Goal: Task Accomplishment & Management: Use online tool/utility

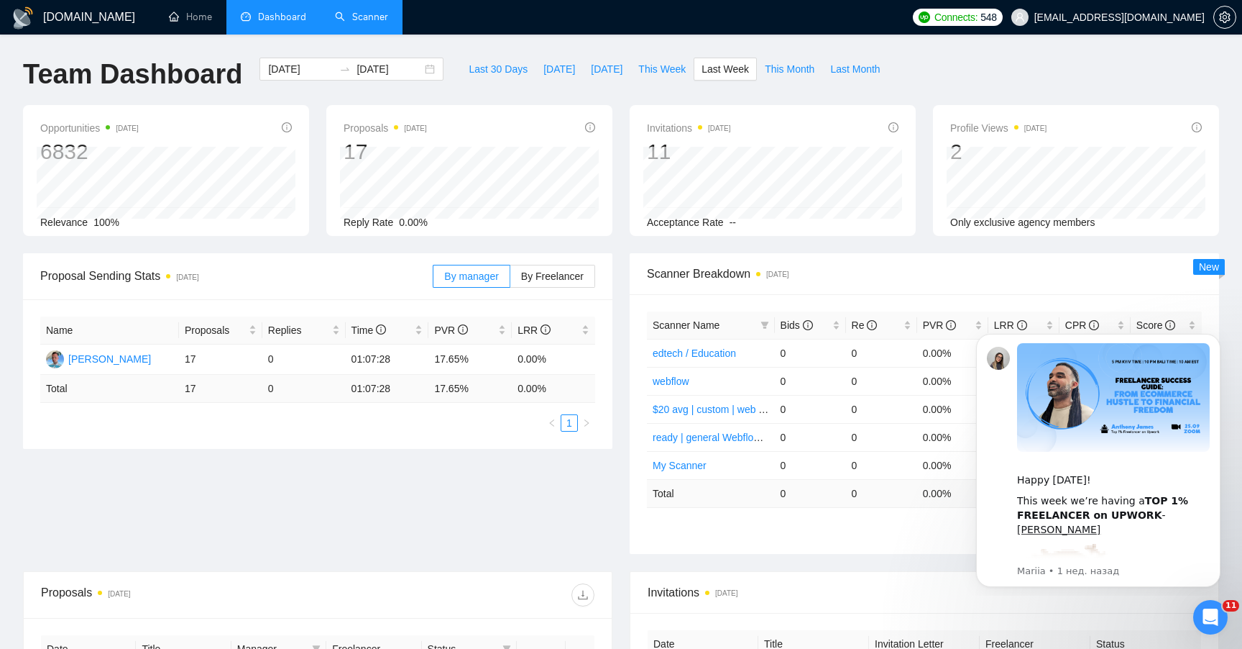
click at [370, 23] on link "Scanner" at bounding box center [361, 17] width 53 height 12
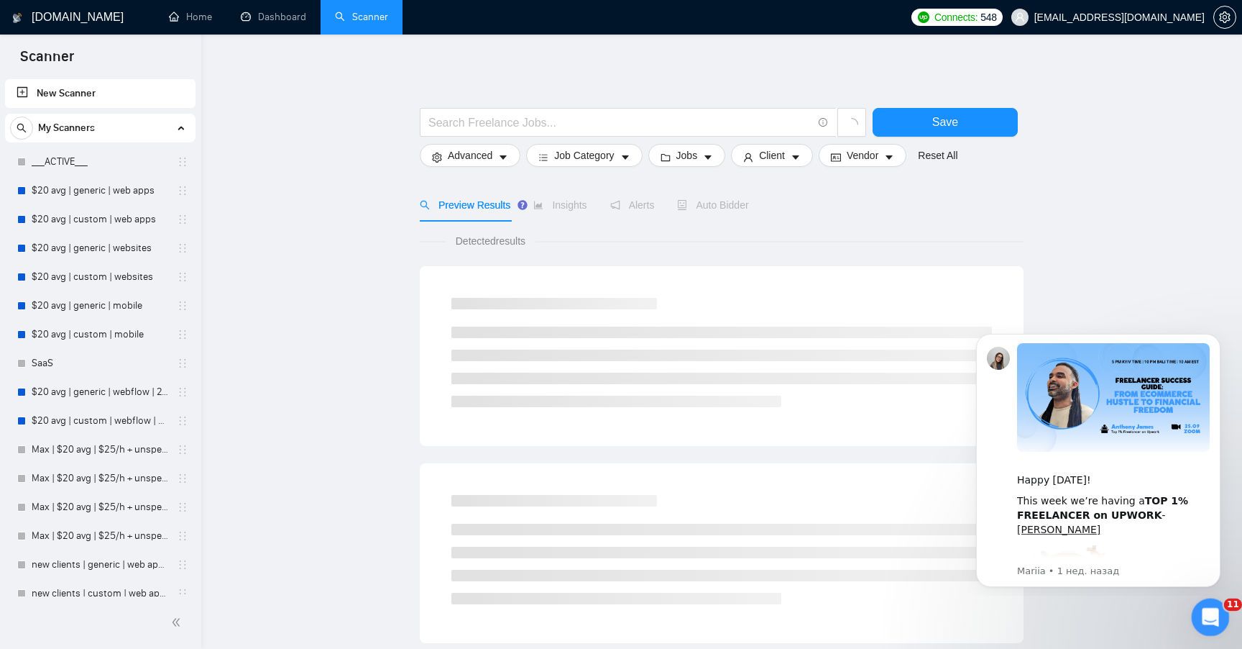
click at [1207, 613] on icon "Открыть службу сообщений Intercom" at bounding box center [1209, 615] width 24 height 24
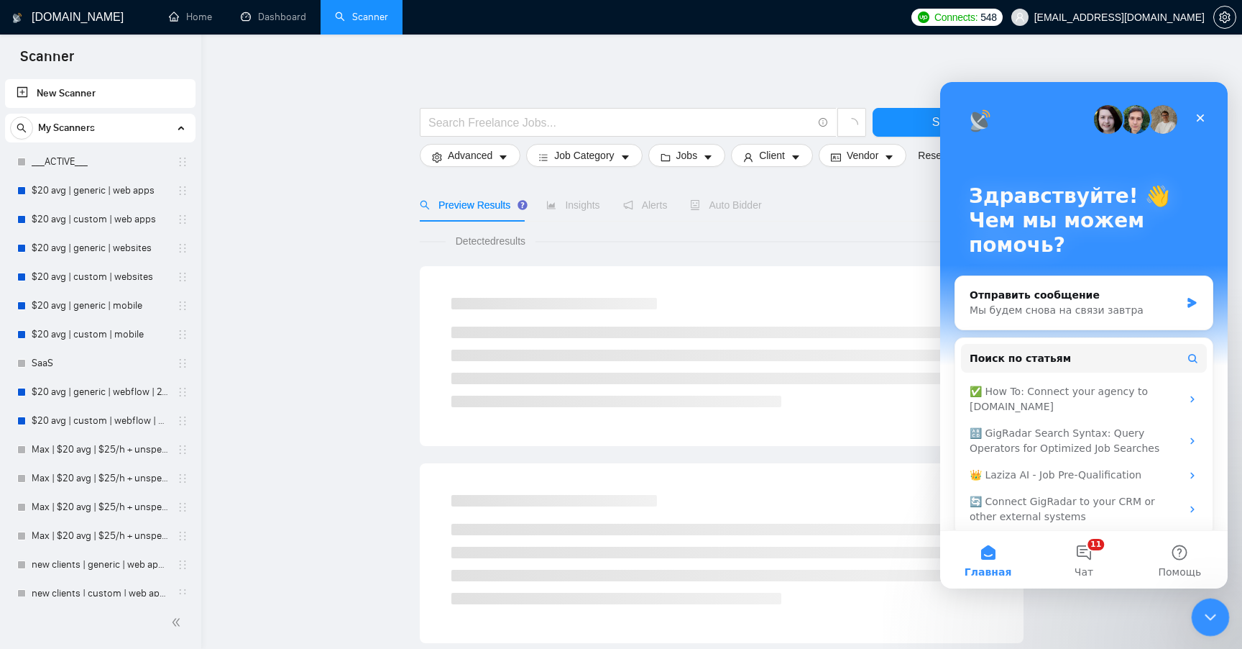
click at [1207, 607] on icon "Закрыть службу сообщений Intercom" at bounding box center [1208, 614] width 17 height 17
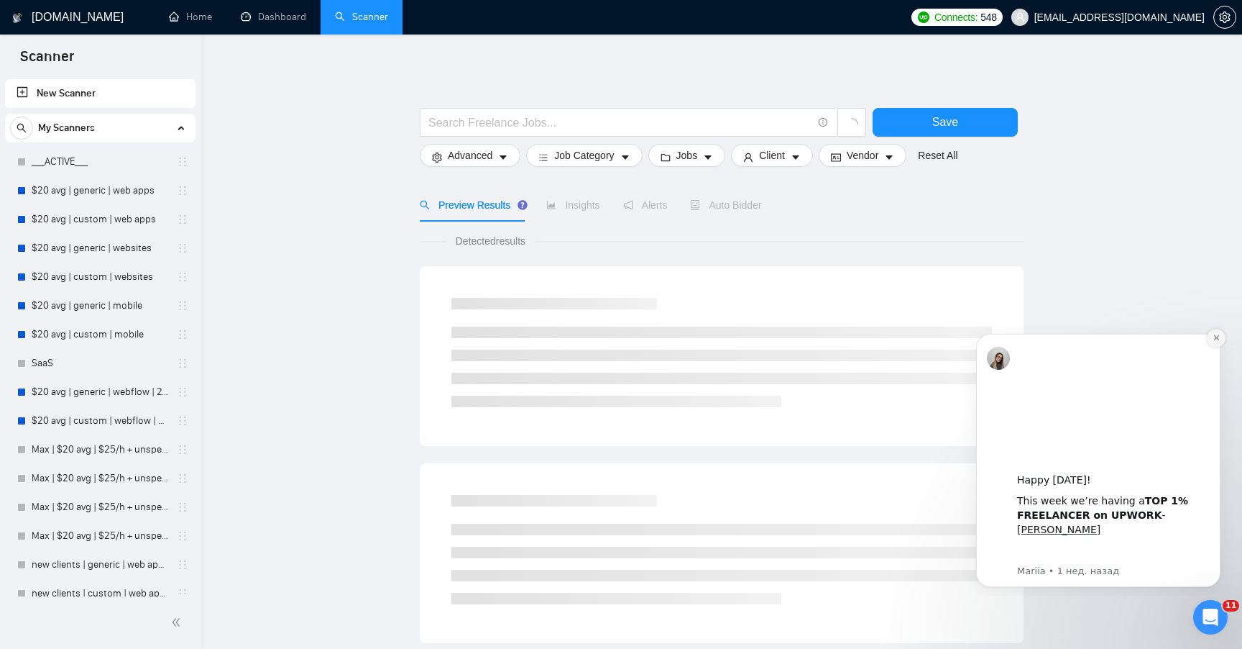
click at [1217, 335] on icon "Dismiss notification" at bounding box center [1217, 338] width 8 height 8
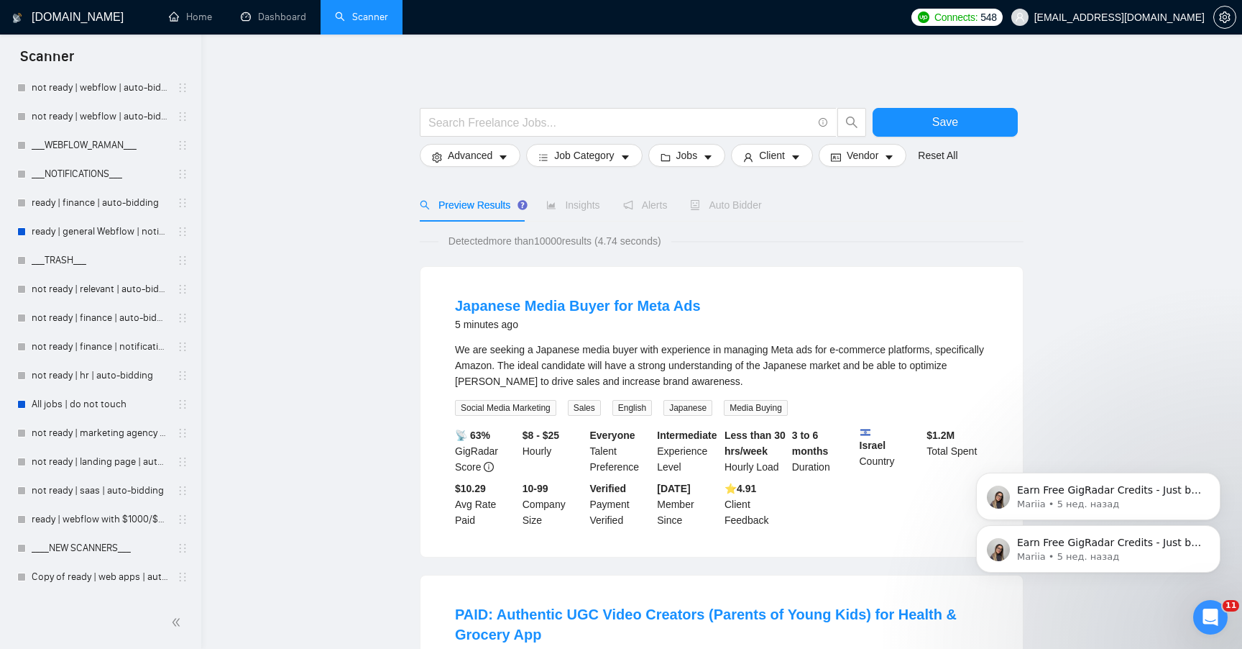
scroll to position [889, 0]
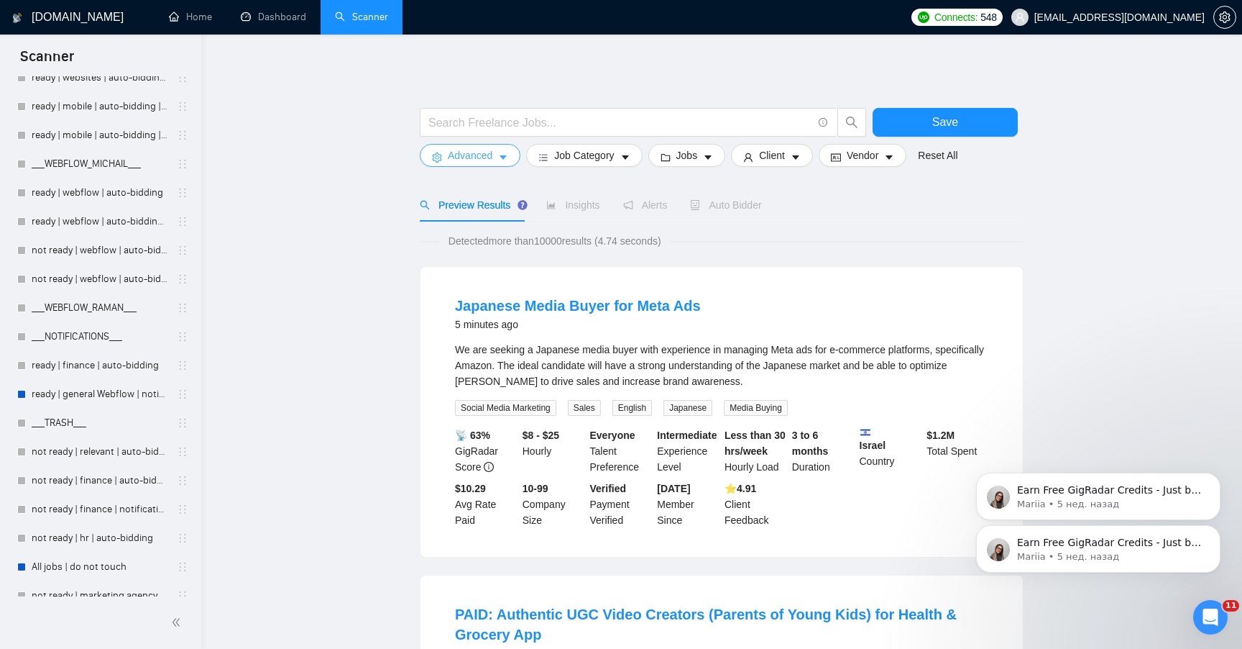
click at [500, 152] on span "caret-down" at bounding box center [503, 157] width 10 height 11
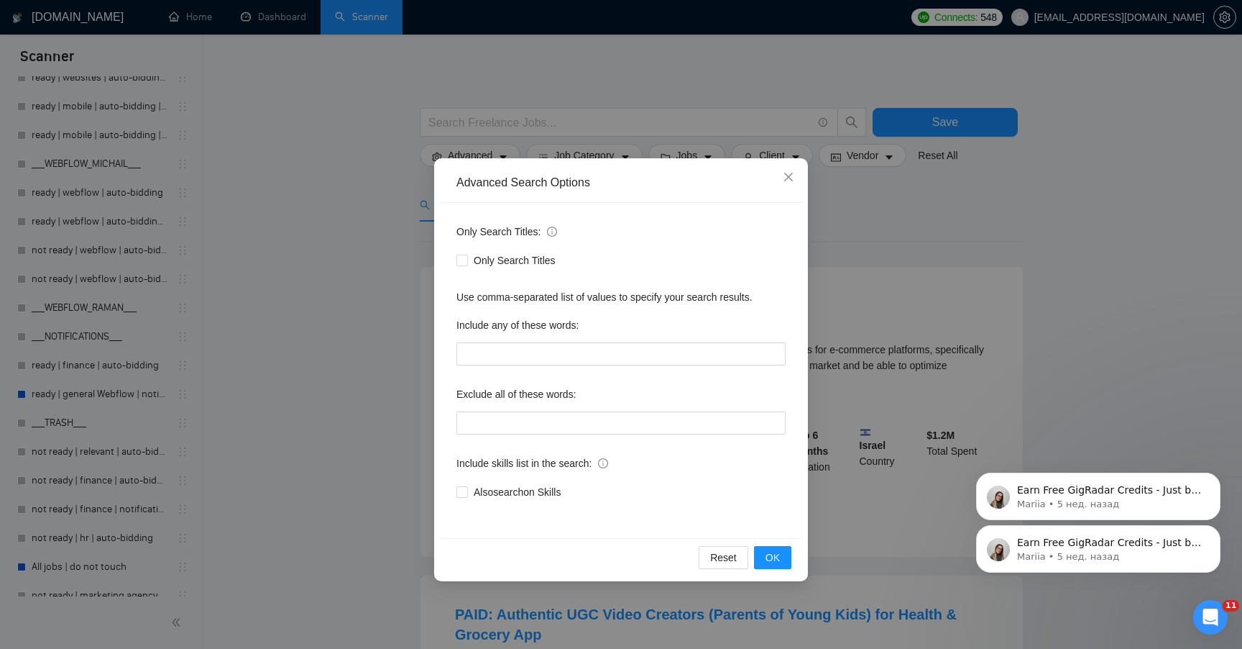
click at [529, 137] on div "Advanced Search Options Only Search Titles: Only Search Titles Use comma-separa…" at bounding box center [621, 324] width 1242 height 649
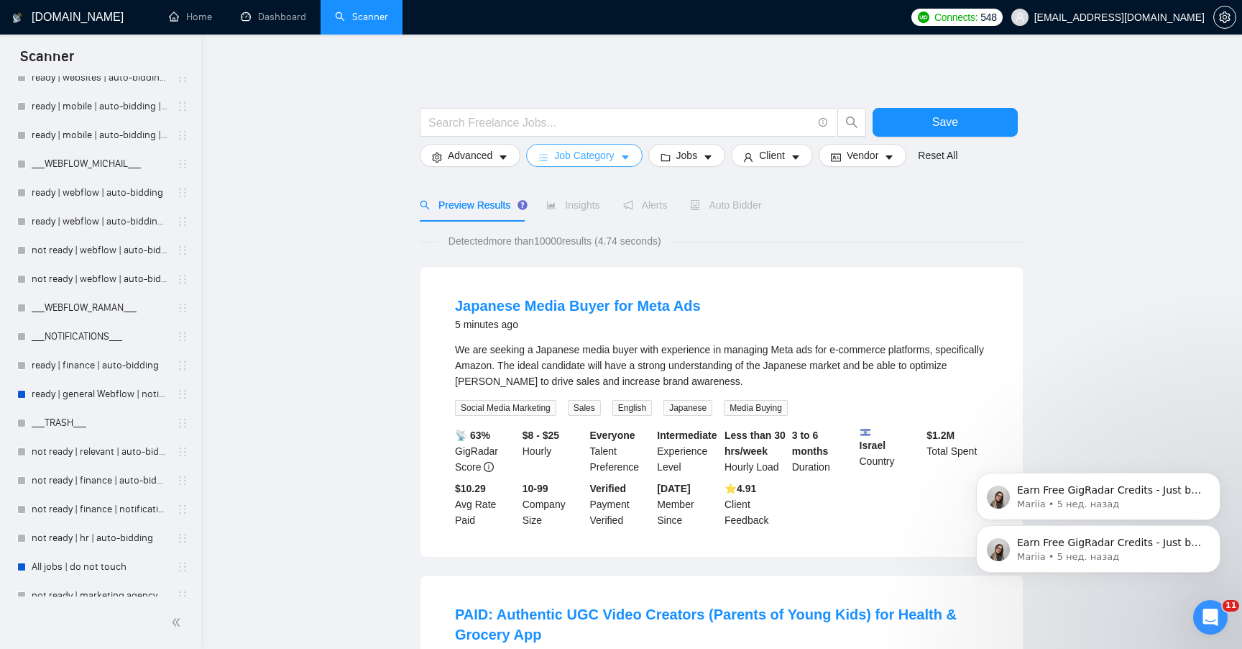
click at [555, 152] on button "Job Category" at bounding box center [584, 155] width 116 height 23
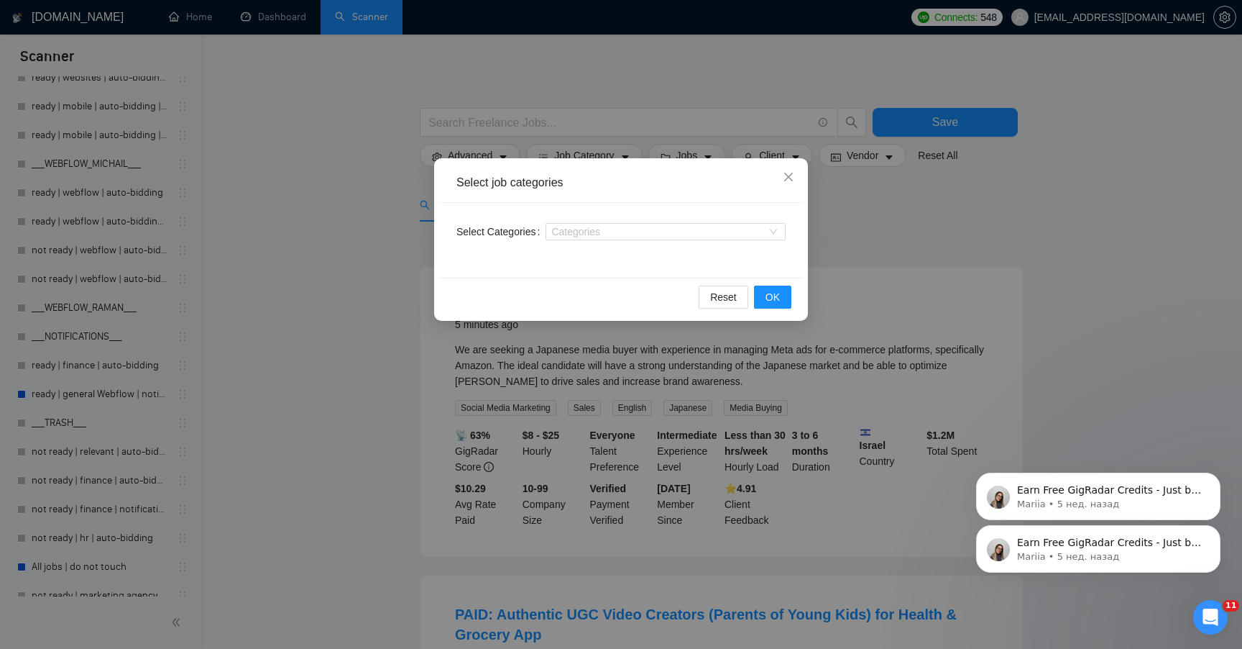
click at [595, 244] on div "Select Categories Categories" at bounding box center [621, 240] width 364 height 75
click at [603, 234] on div at bounding box center [658, 232] width 219 height 12
type input "ц"
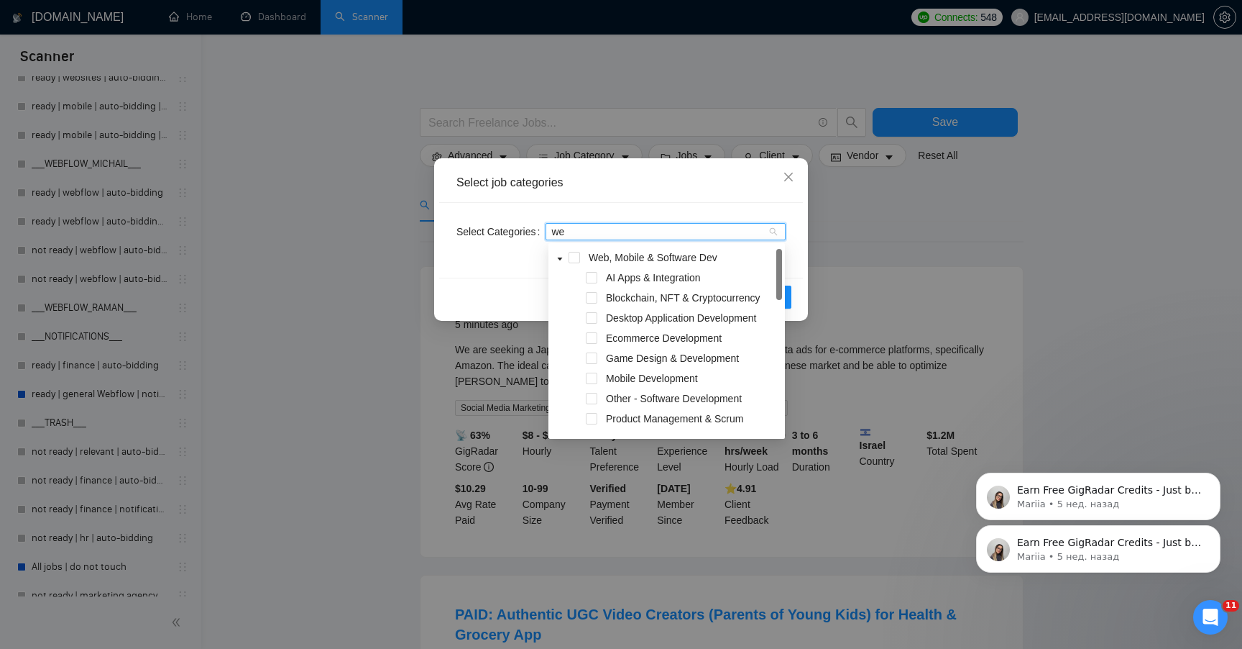
type input "we"
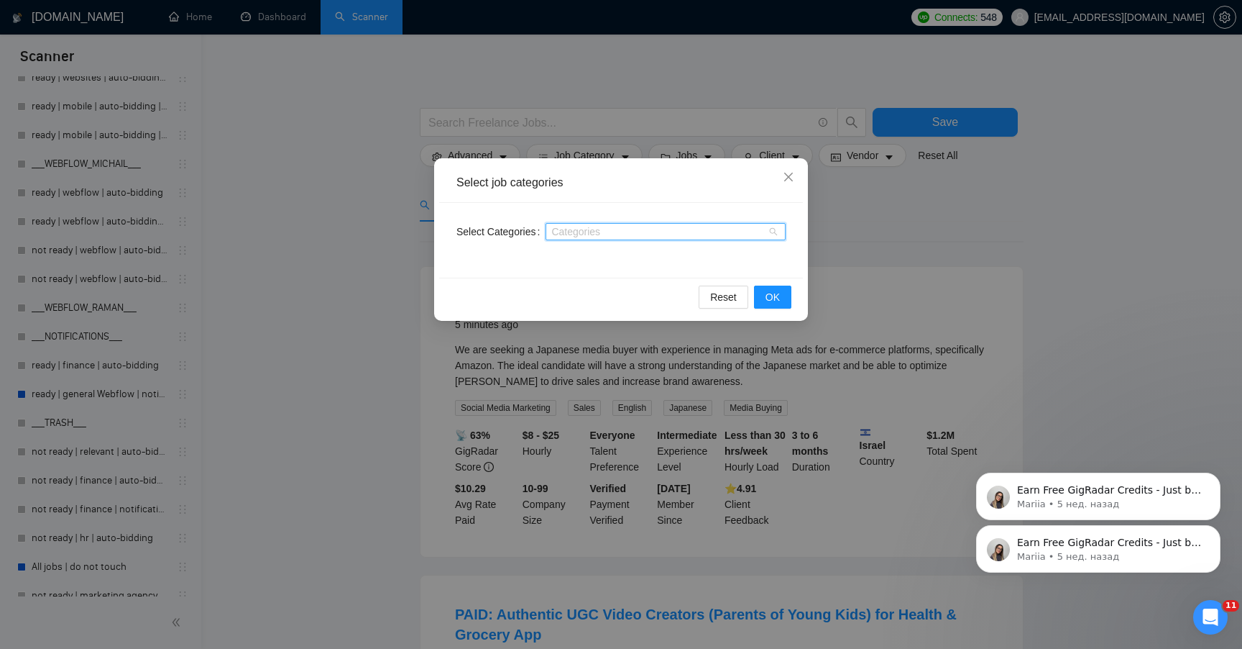
click at [690, 234] on div at bounding box center [658, 232] width 219 height 12
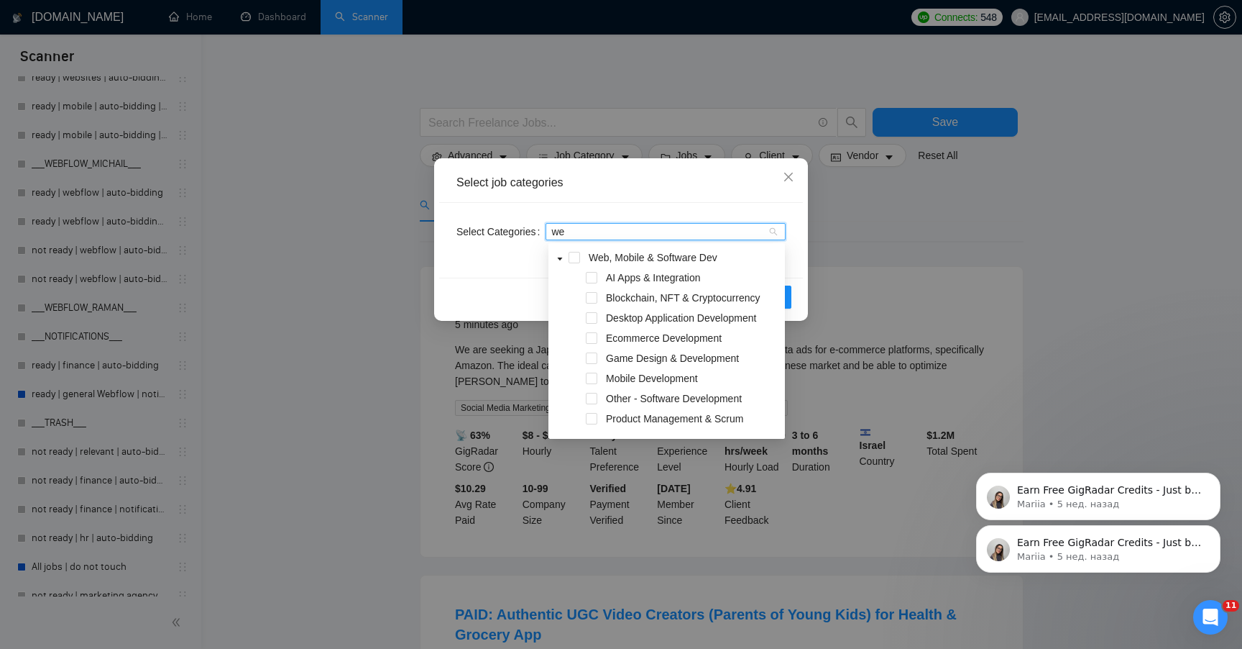
type input "web"
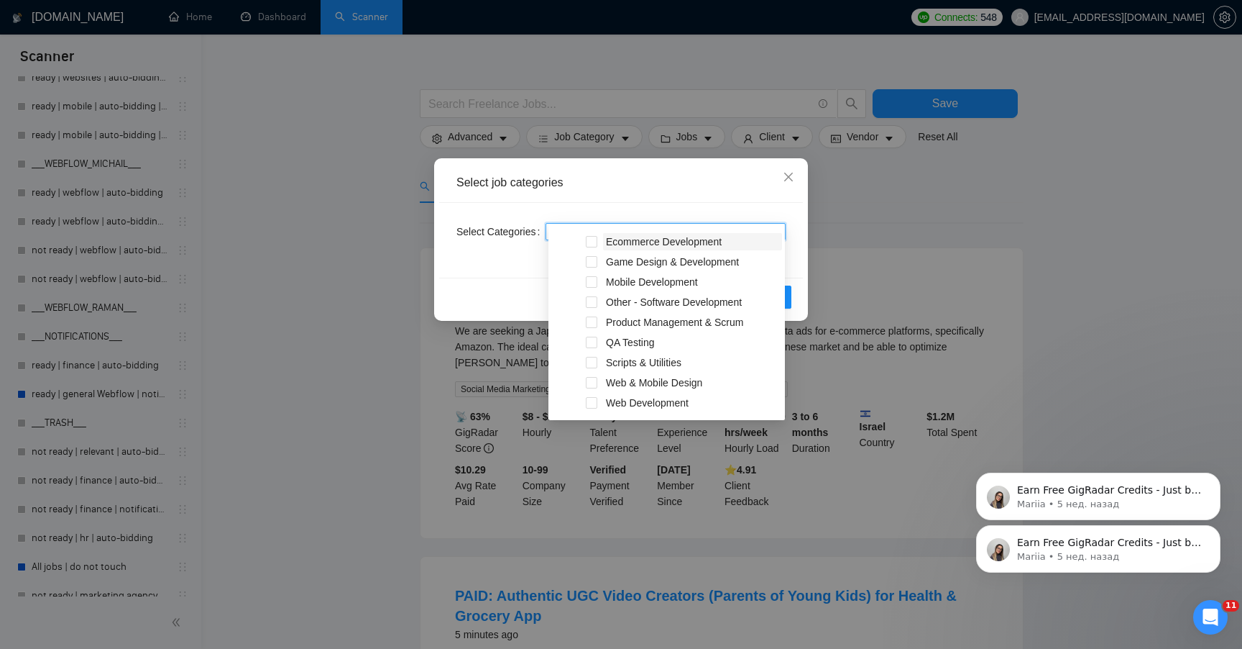
scroll to position [28, 0]
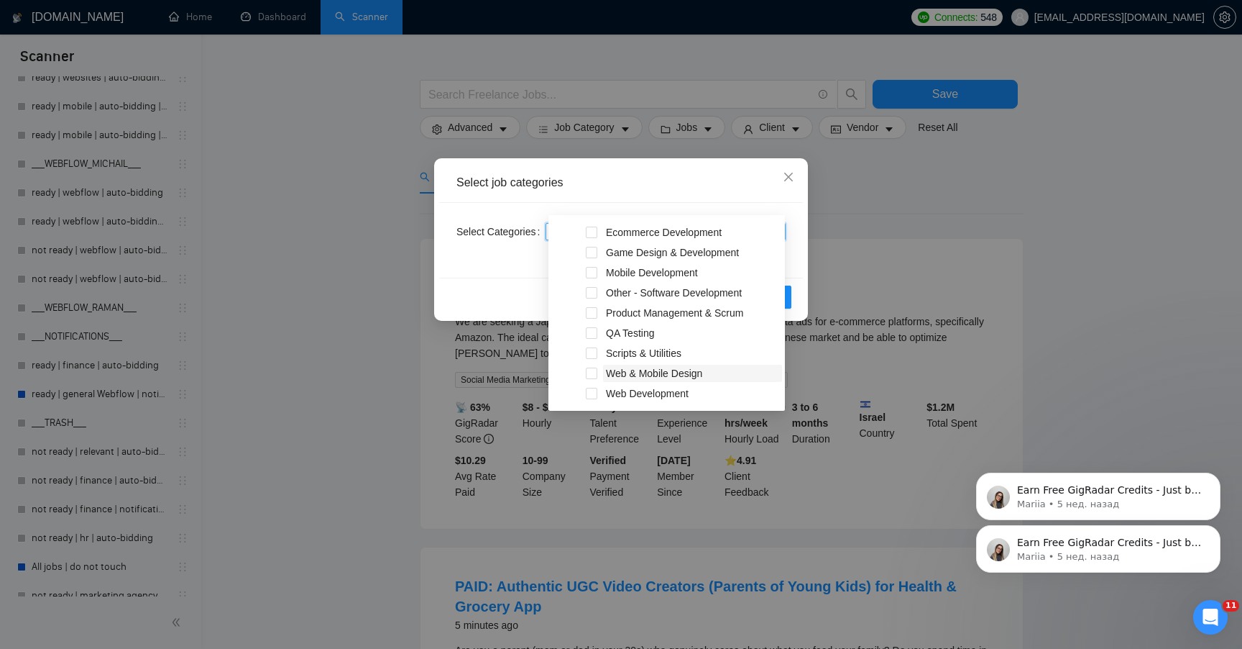
click at [648, 372] on span "Web & Mobile Design" at bounding box center [654, 373] width 96 height 12
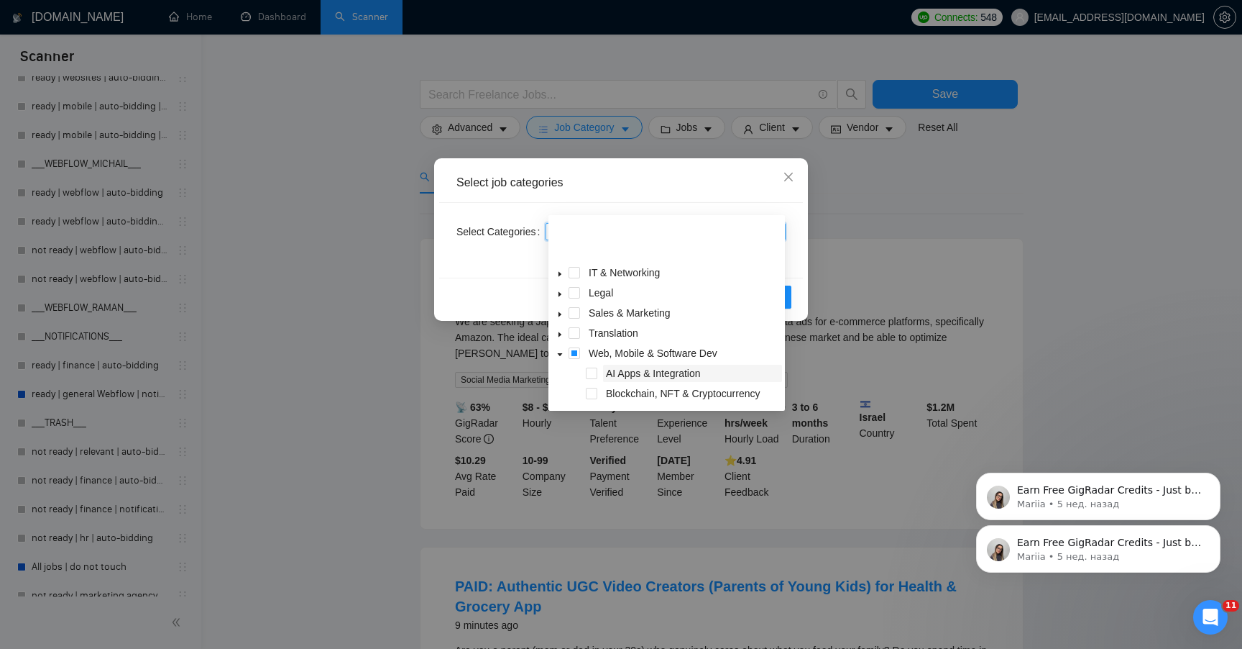
scroll to position [299, 0]
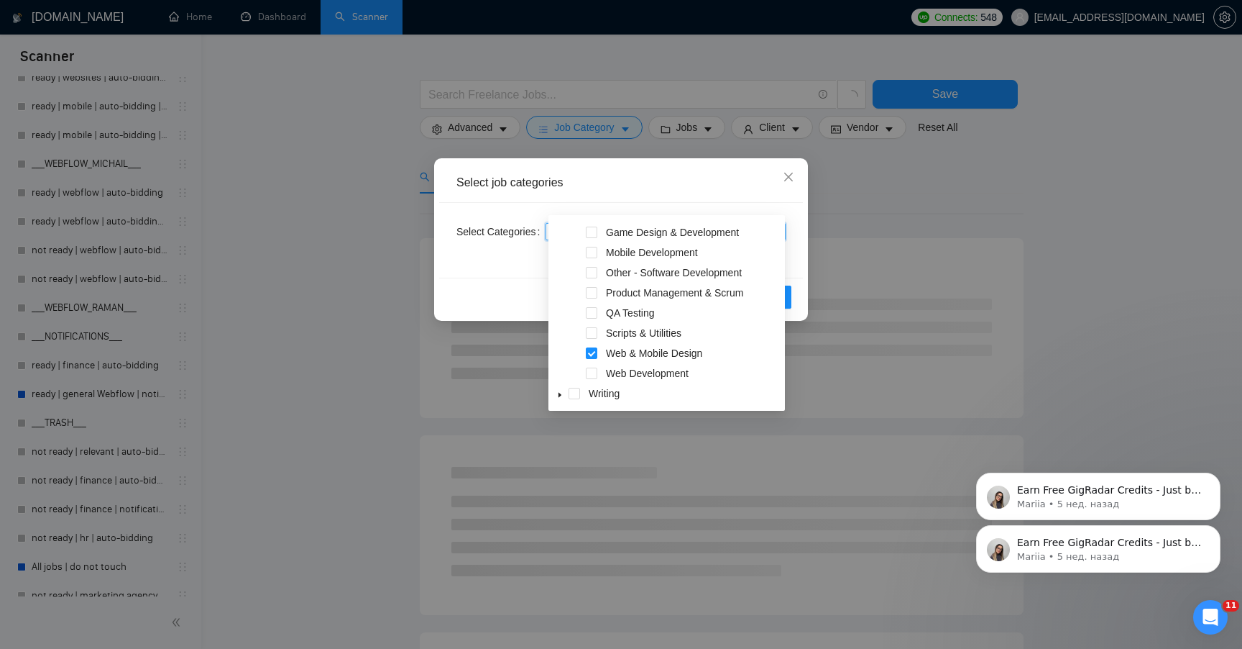
click at [500, 273] on div "Select Categories Web & Mobile Design" at bounding box center [621, 240] width 364 height 75
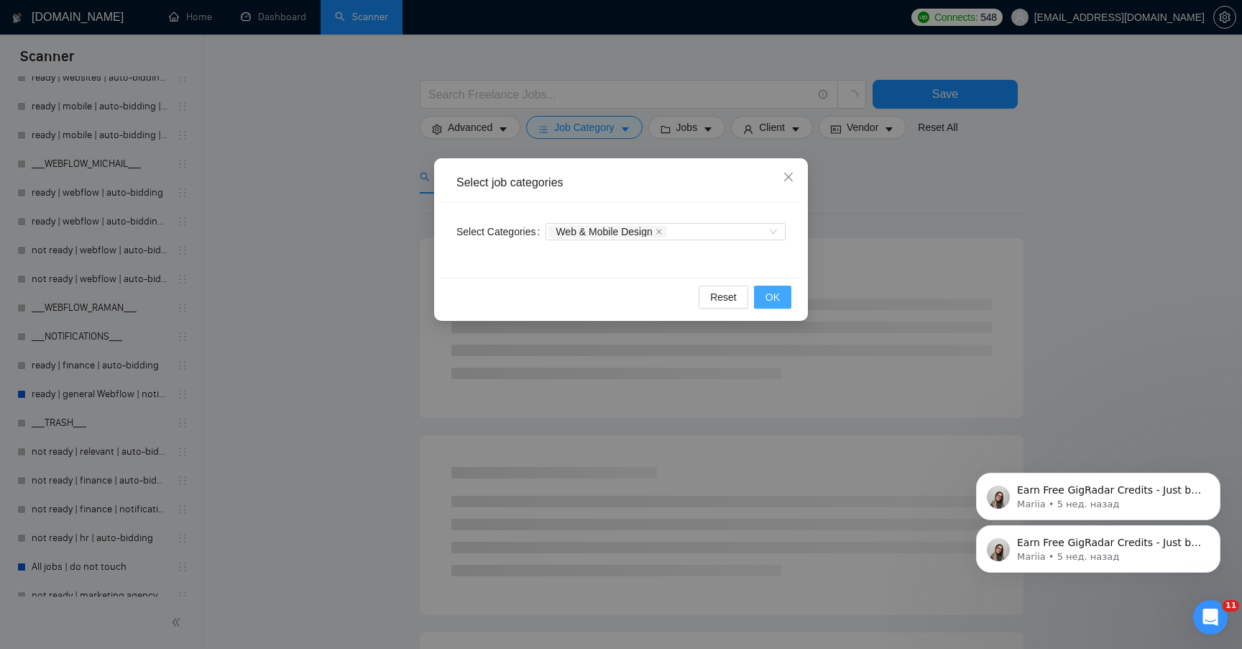
click at [775, 304] on span "OK" at bounding box center [773, 297] width 14 height 16
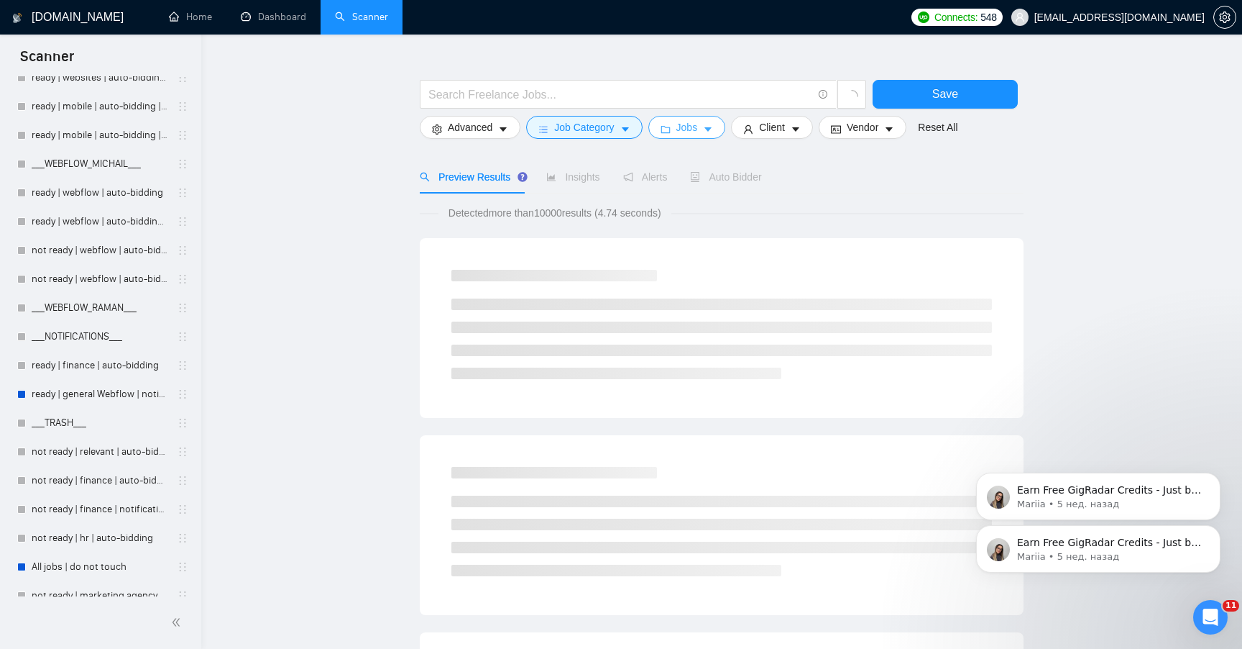
click at [707, 122] on button "Jobs" at bounding box center [688, 127] width 78 height 23
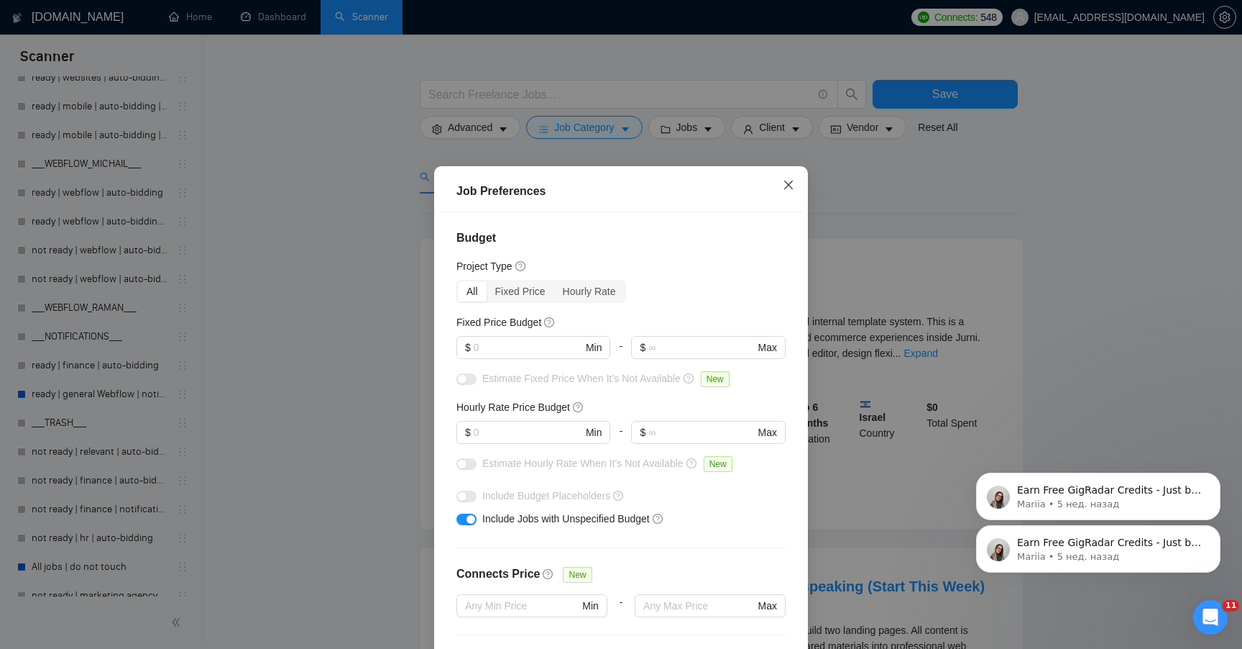
click at [784, 188] on icon "close" at bounding box center [789, 185] width 12 height 12
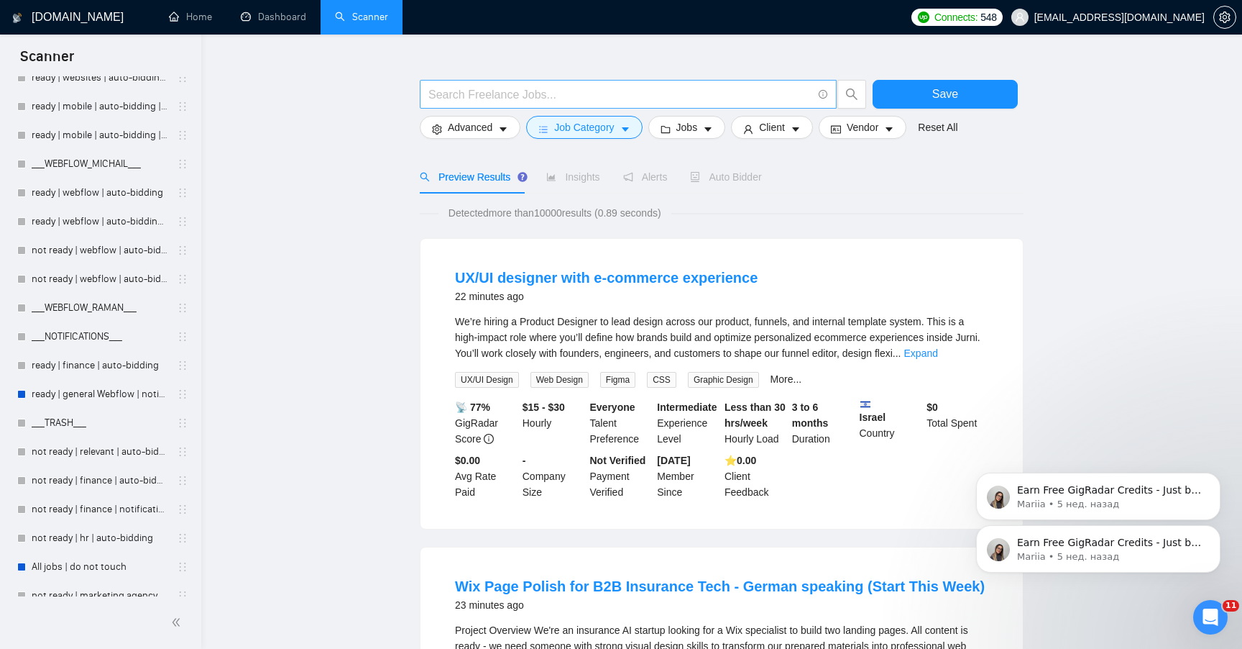
click at [641, 94] on input "text" at bounding box center [621, 95] width 384 height 18
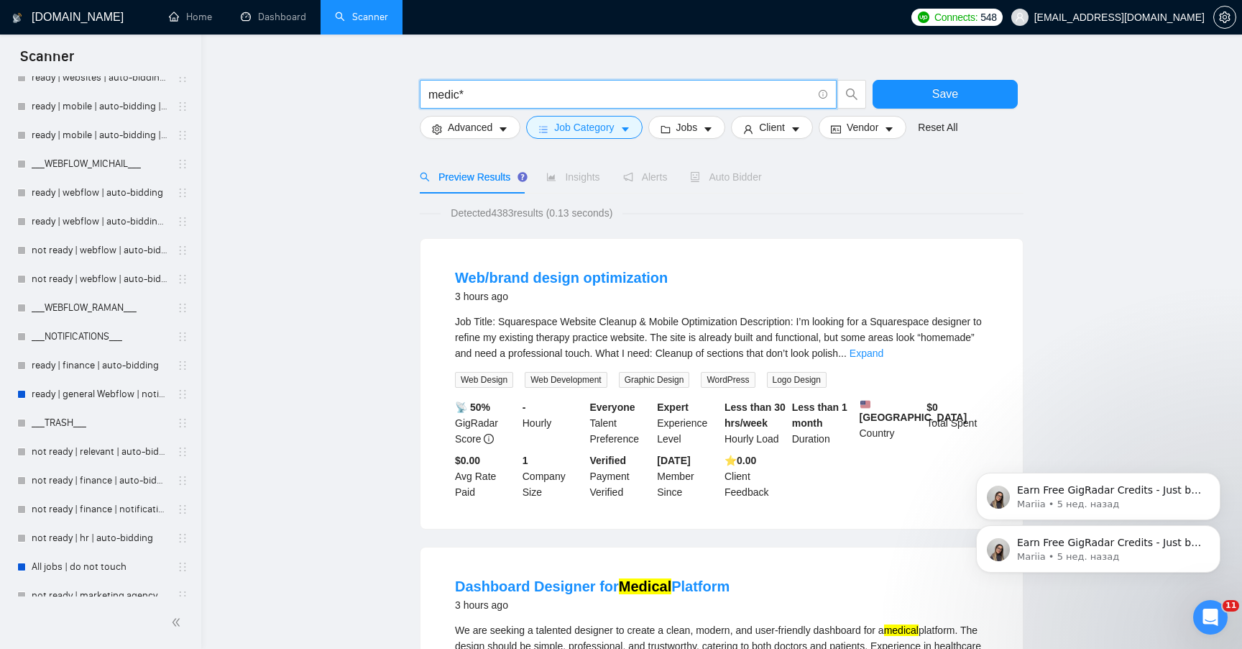
type input "medic*"
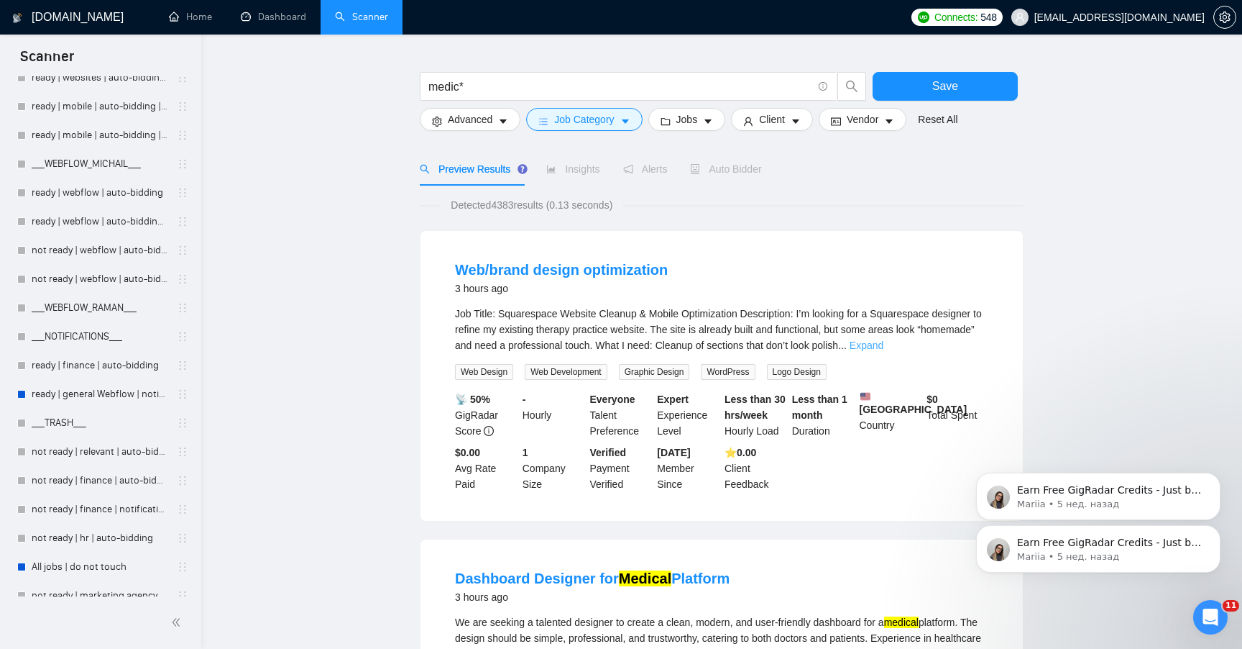
click at [884, 342] on link "Expand" at bounding box center [867, 345] width 34 height 12
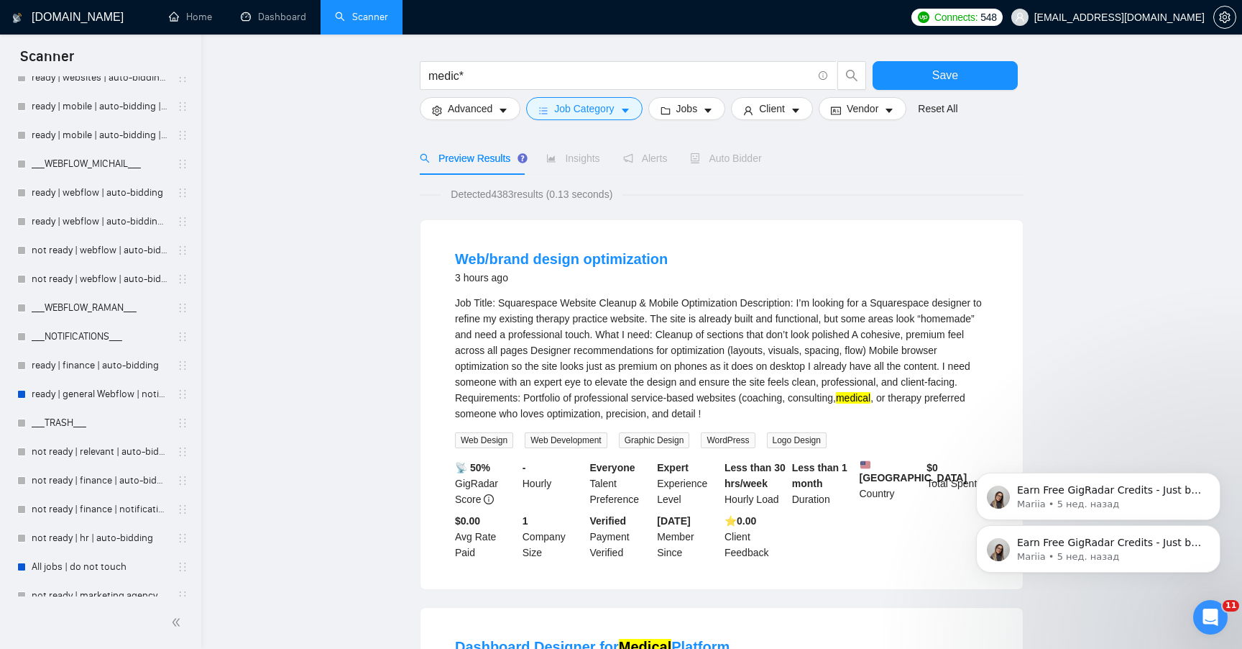
scroll to position [35, 0]
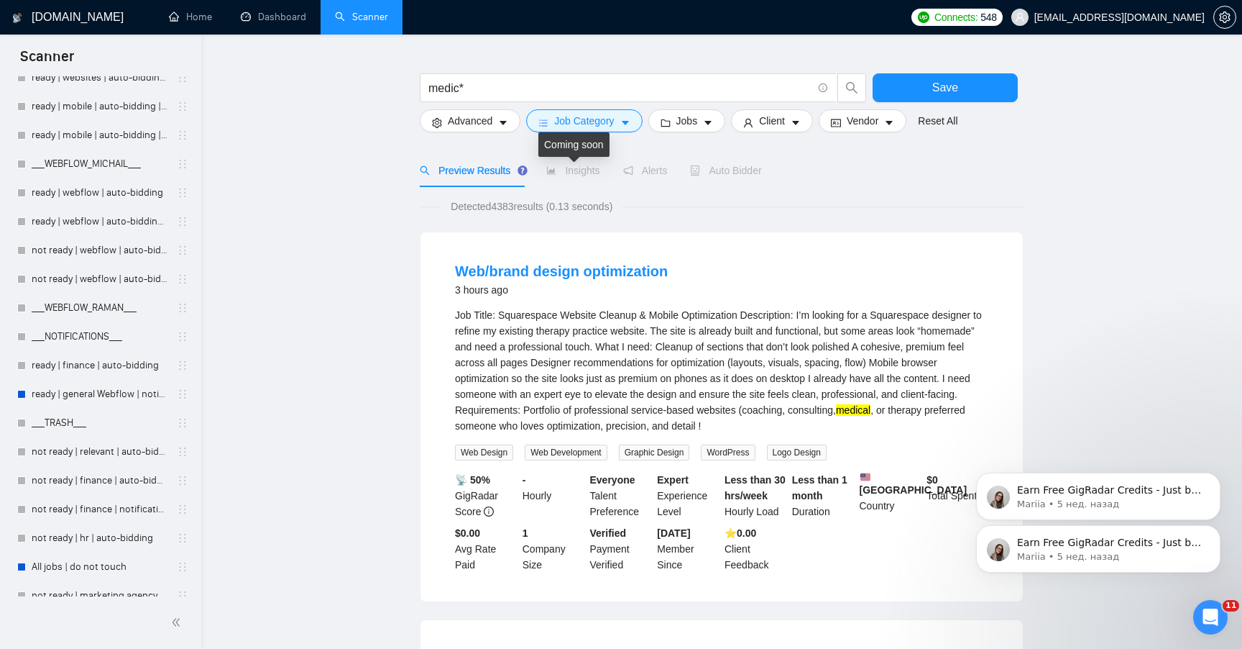
click at [578, 165] on span "Insights" at bounding box center [572, 171] width 53 height 12
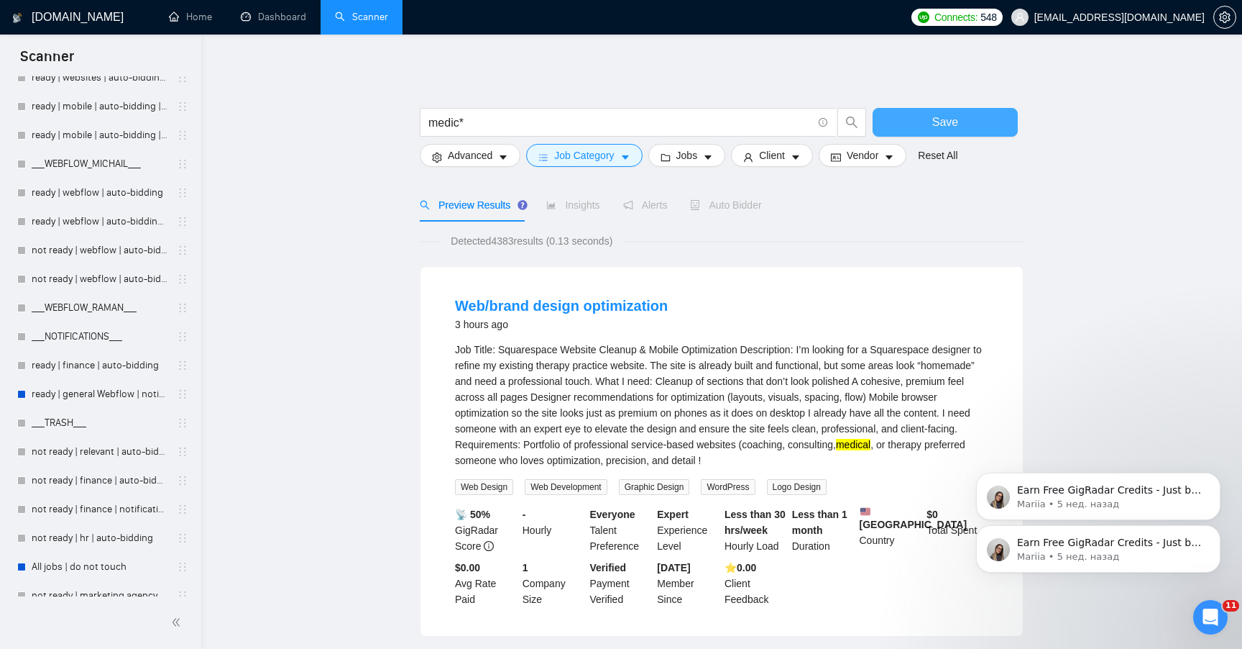
click at [935, 125] on span "Save" at bounding box center [946, 122] width 26 height 18
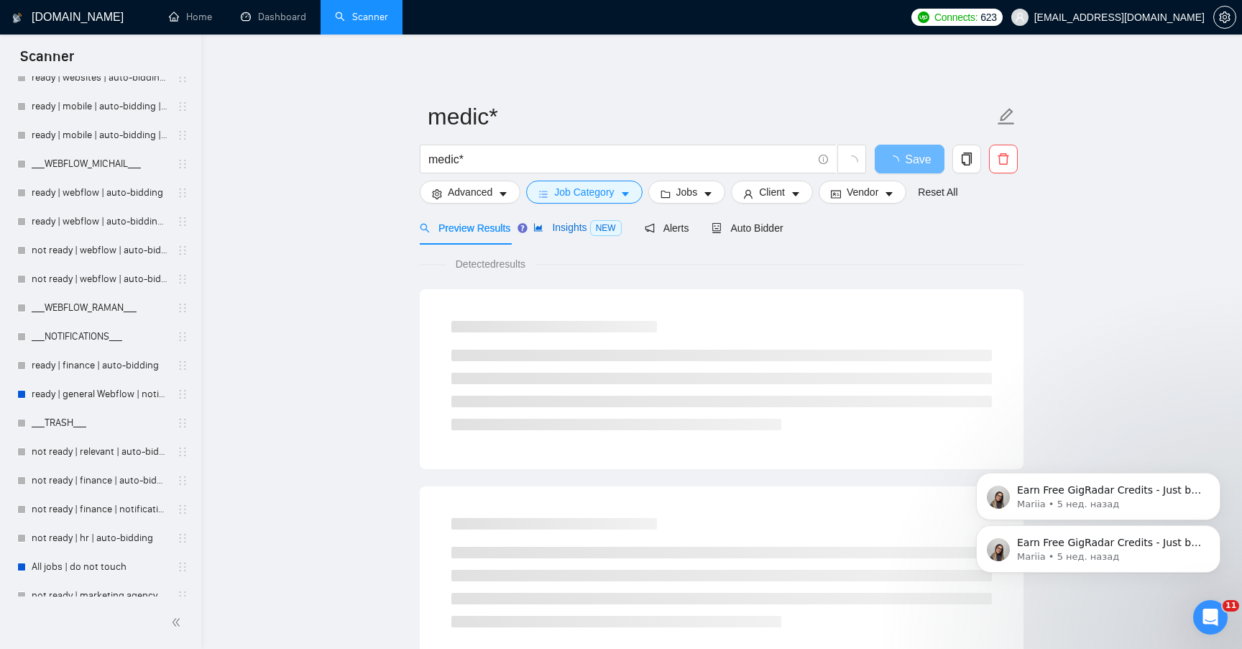
click at [579, 229] on span "Insights NEW" at bounding box center [578, 227] width 88 height 12
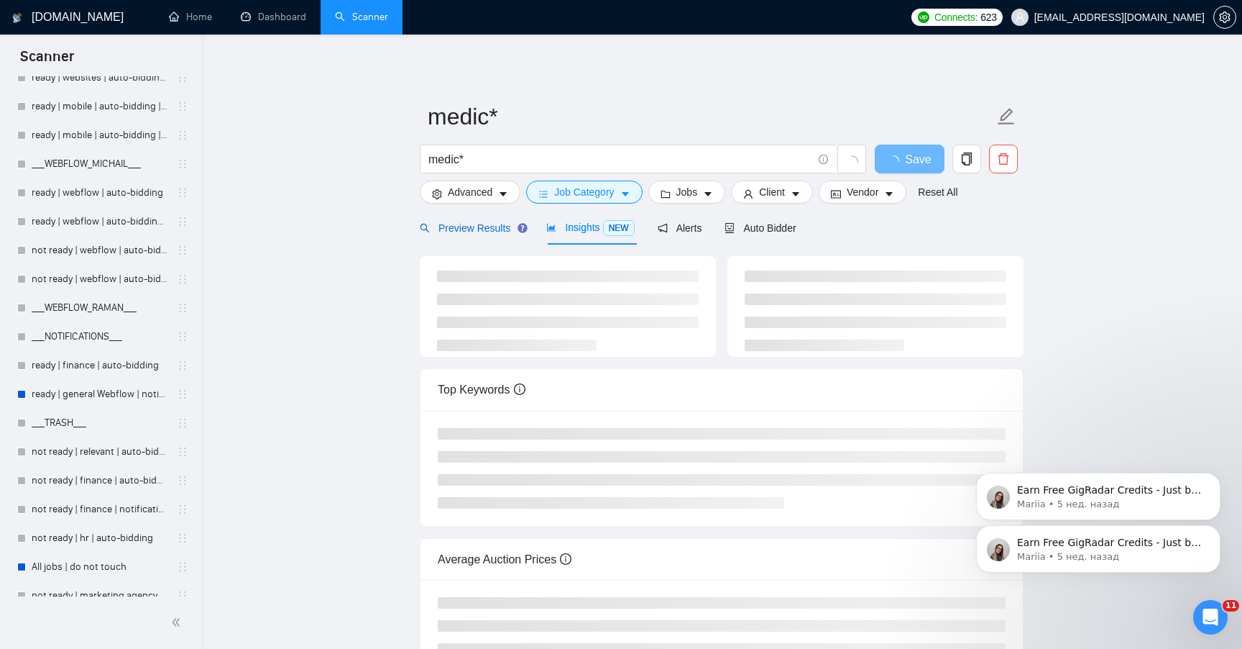
click at [497, 231] on span "Preview Results" at bounding box center [472, 228] width 104 height 12
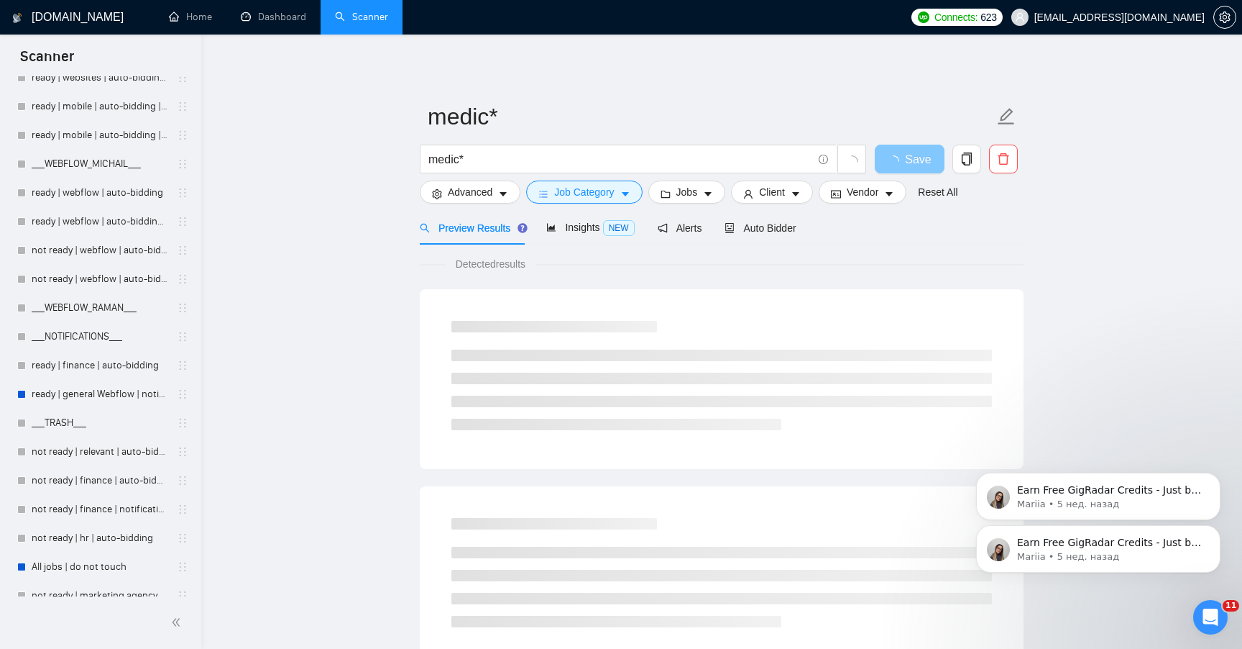
click at [893, 163] on icon "loading" at bounding box center [894, 161] width 16 height 16
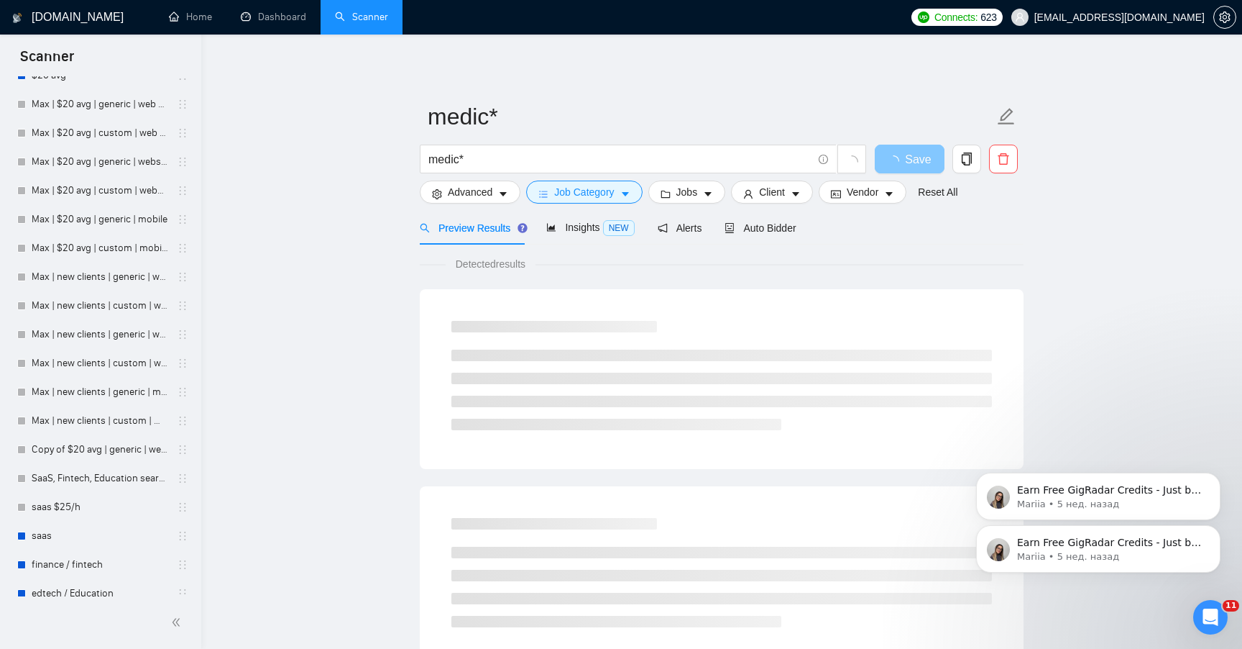
scroll to position [2140, 0]
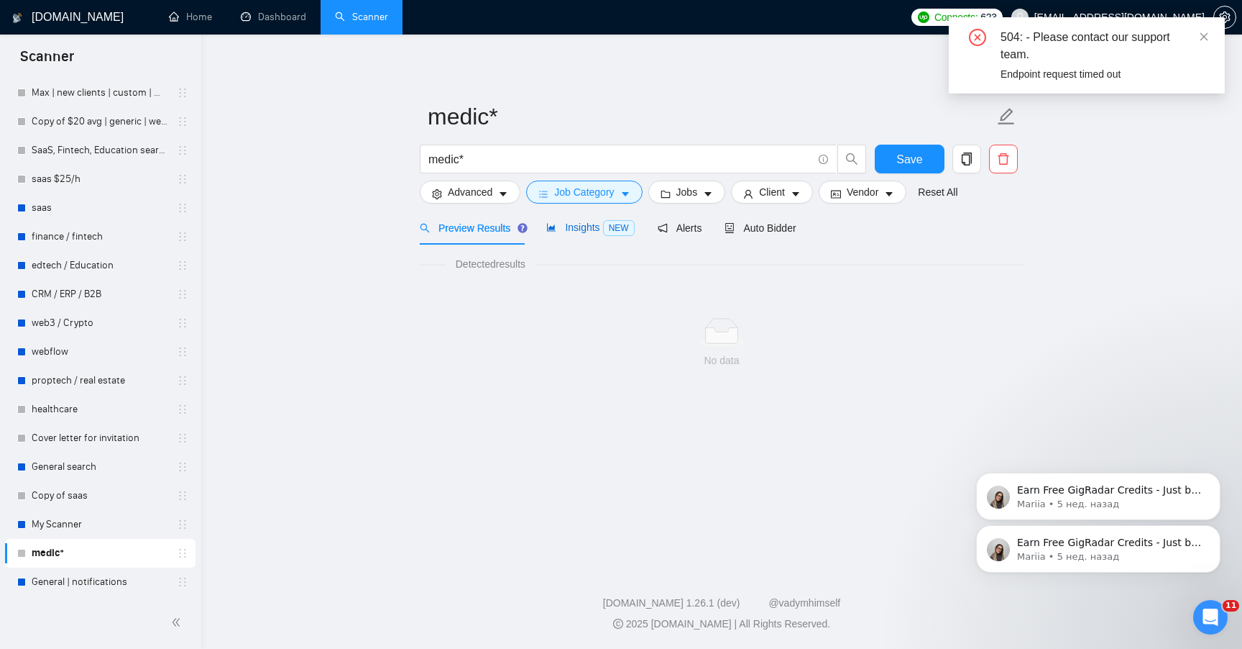
click at [570, 230] on span "Insights NEW" at bounding box center [590, 227] width 88 height 12
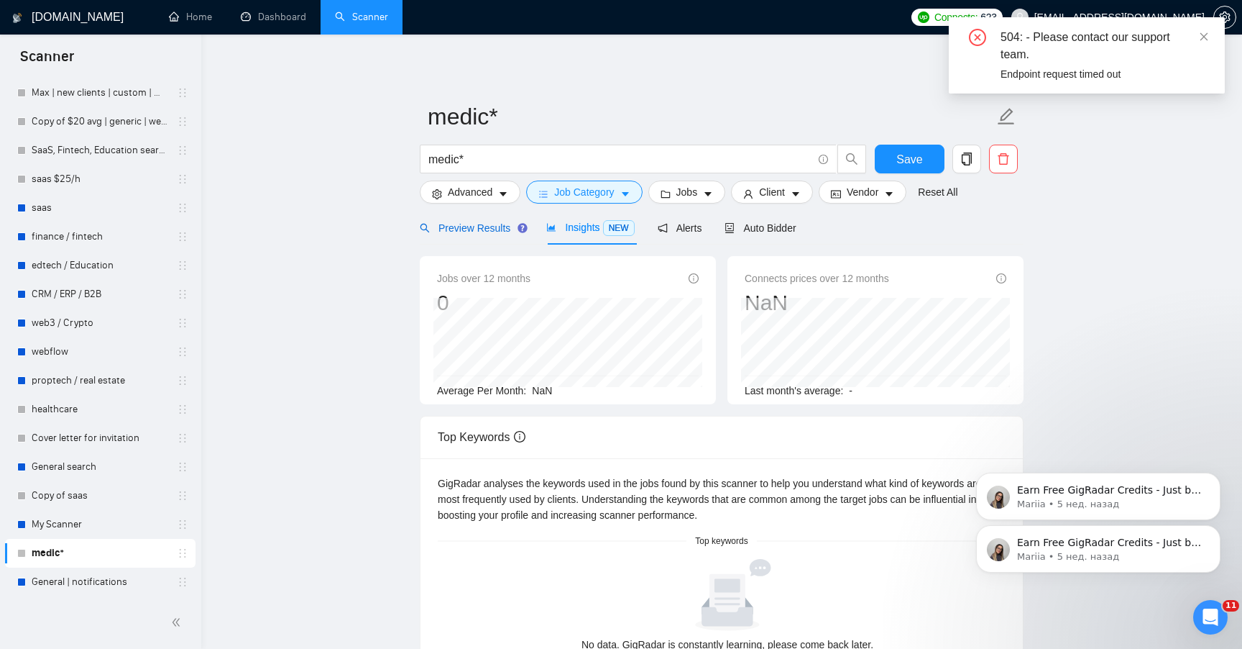
click at [481, 232] on span "Preview Results" at bounding box center [472, 228] width 104 height 12
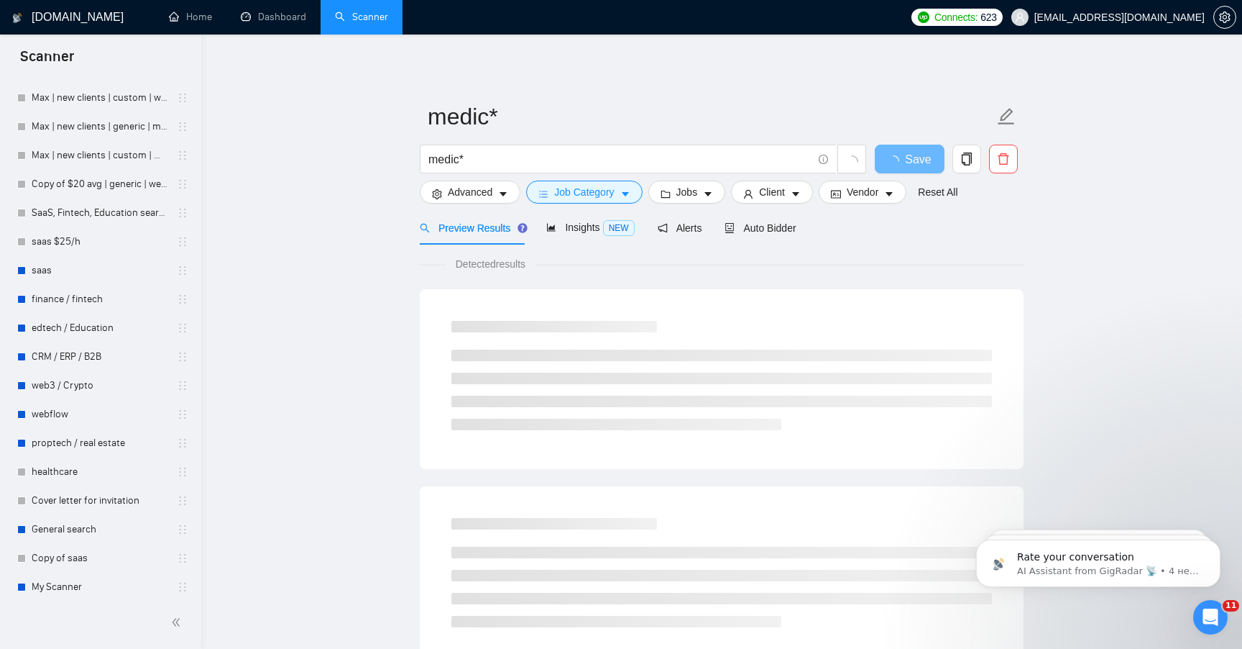
scroll to position [2140, 0]
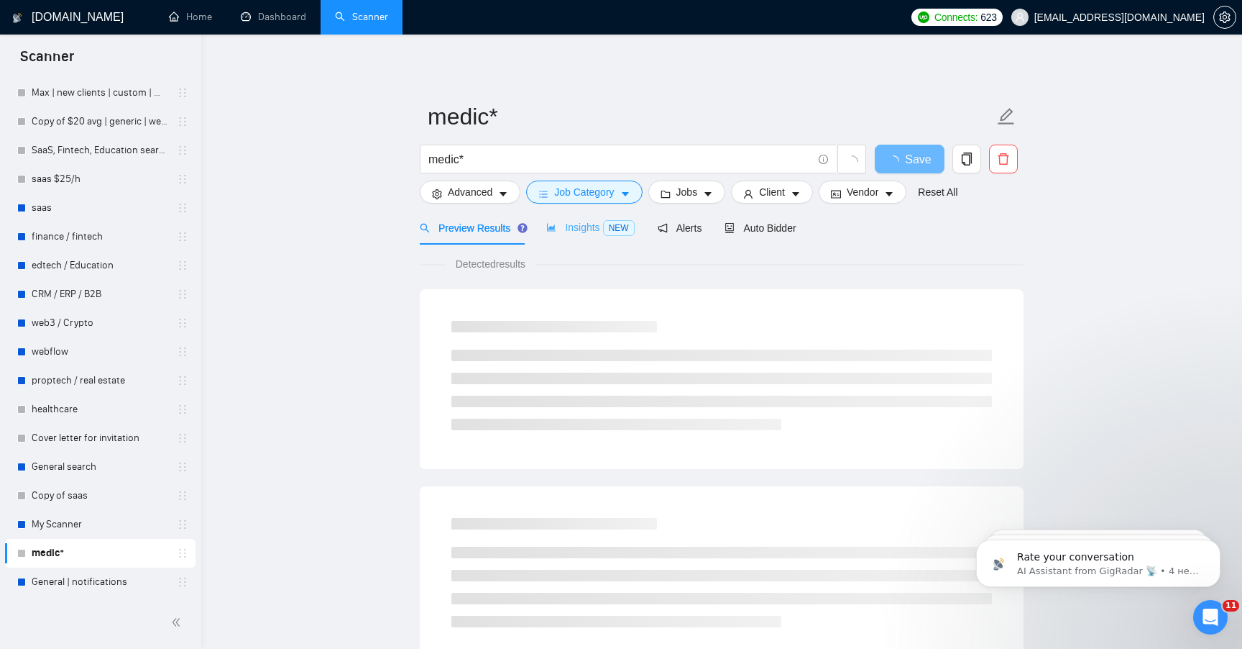
click at [559, 241] on div "Insights NEW" at bounding box center [590, 228] width 88 height 34
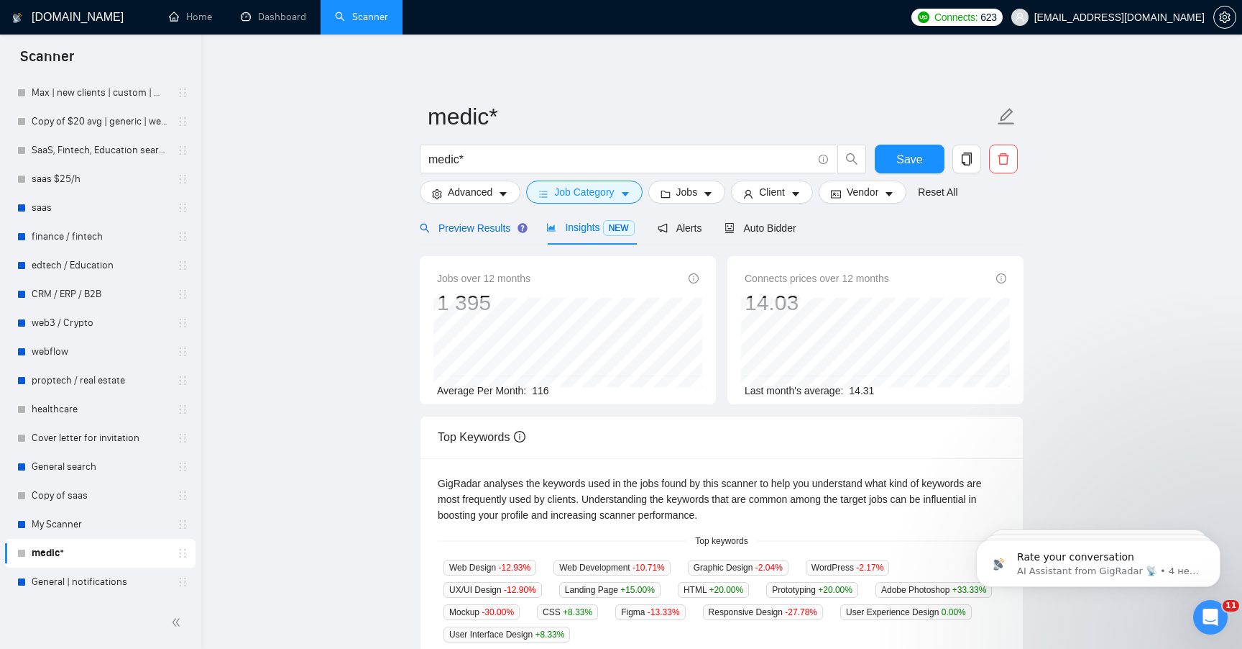
click at [488, 228] on span "Preview Results" at bounding box center [472, 228] width 104 height 12
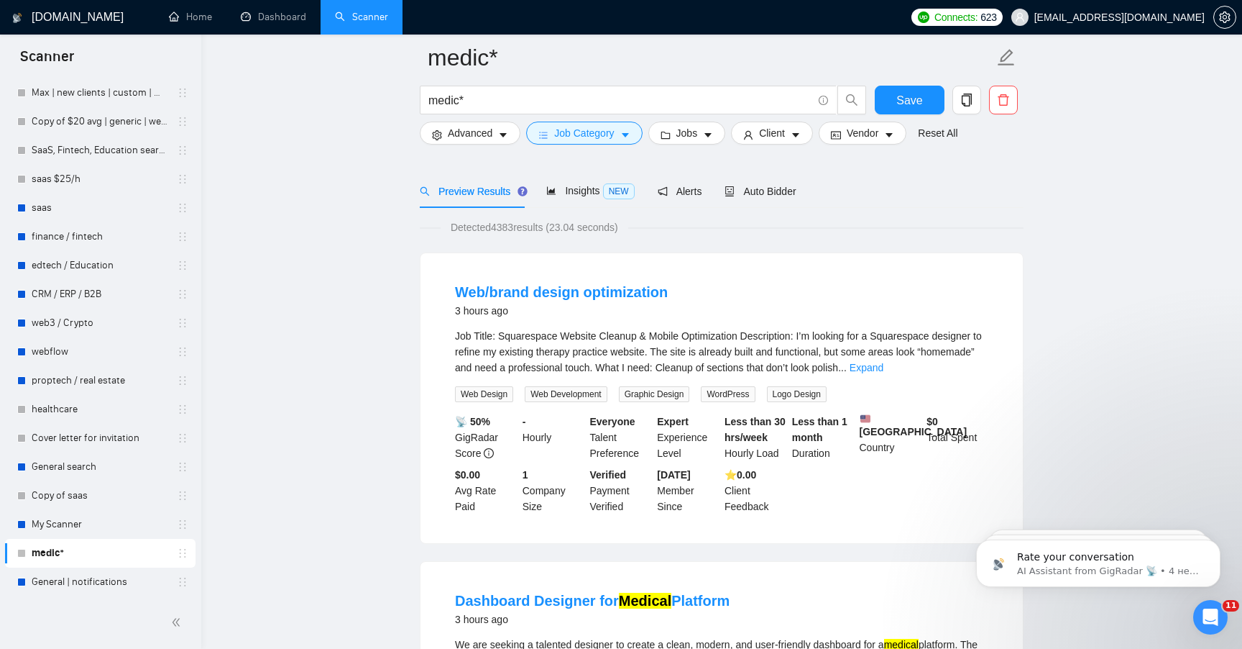
scroll to position [106, 0]
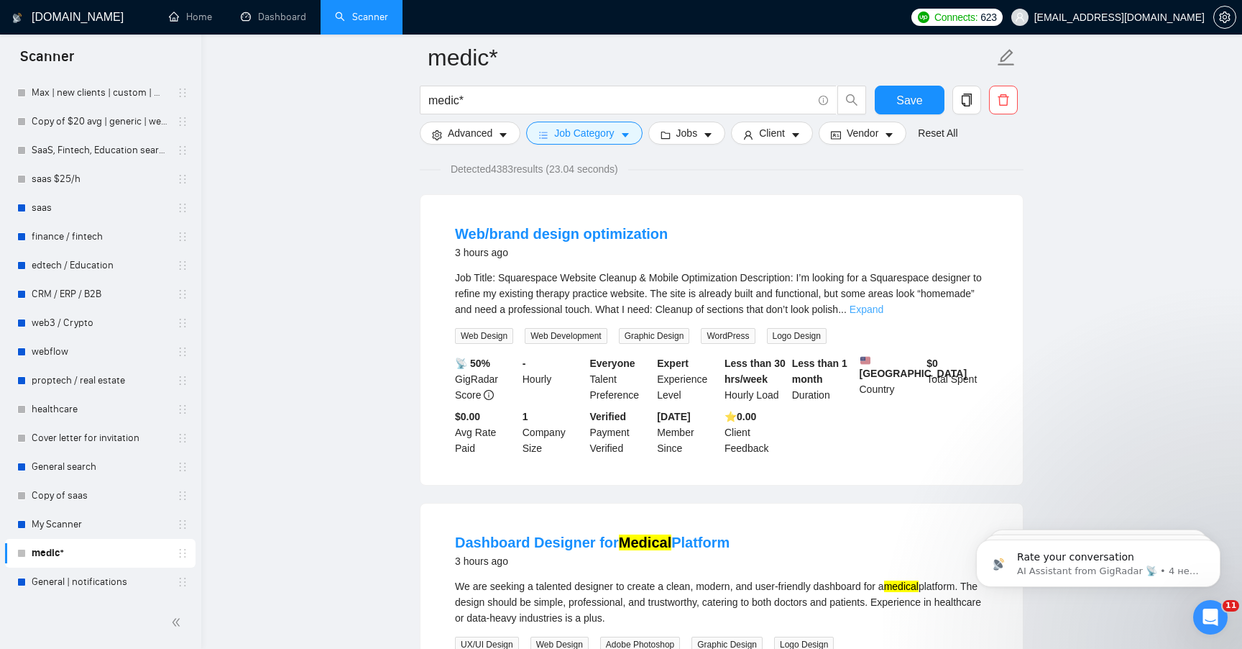
click at [884, 314] on link "Expand" at bounding box center [867, 309] width 34 height 12
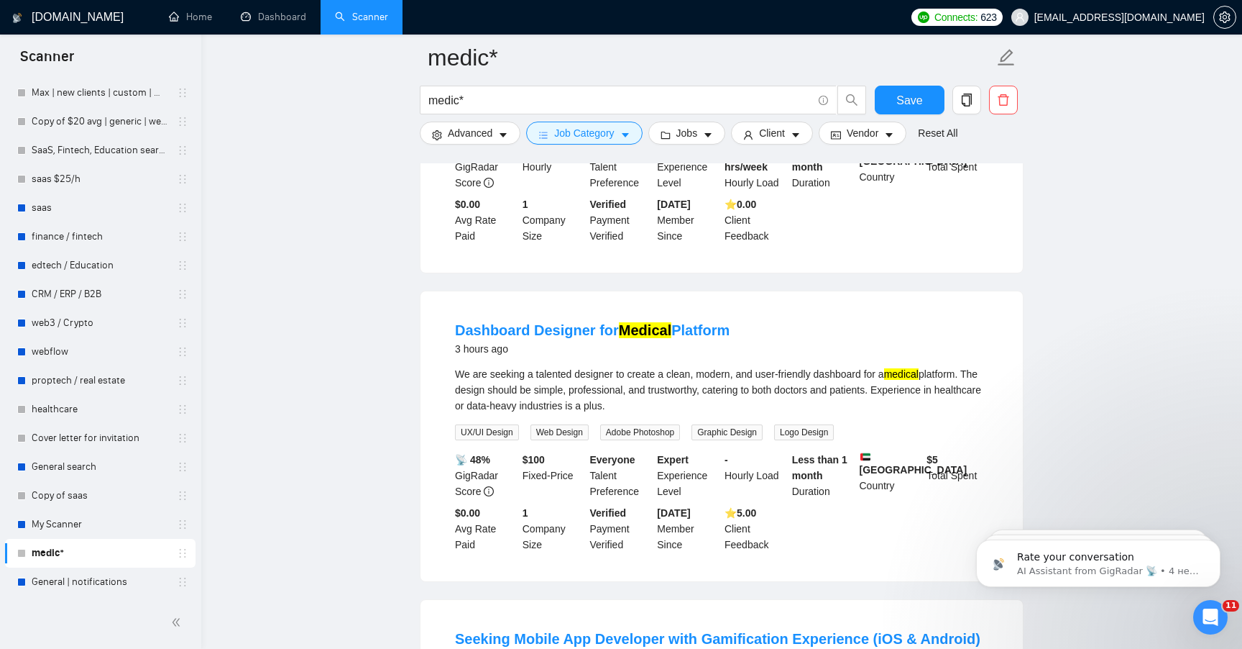
scroll to position [409, 0]
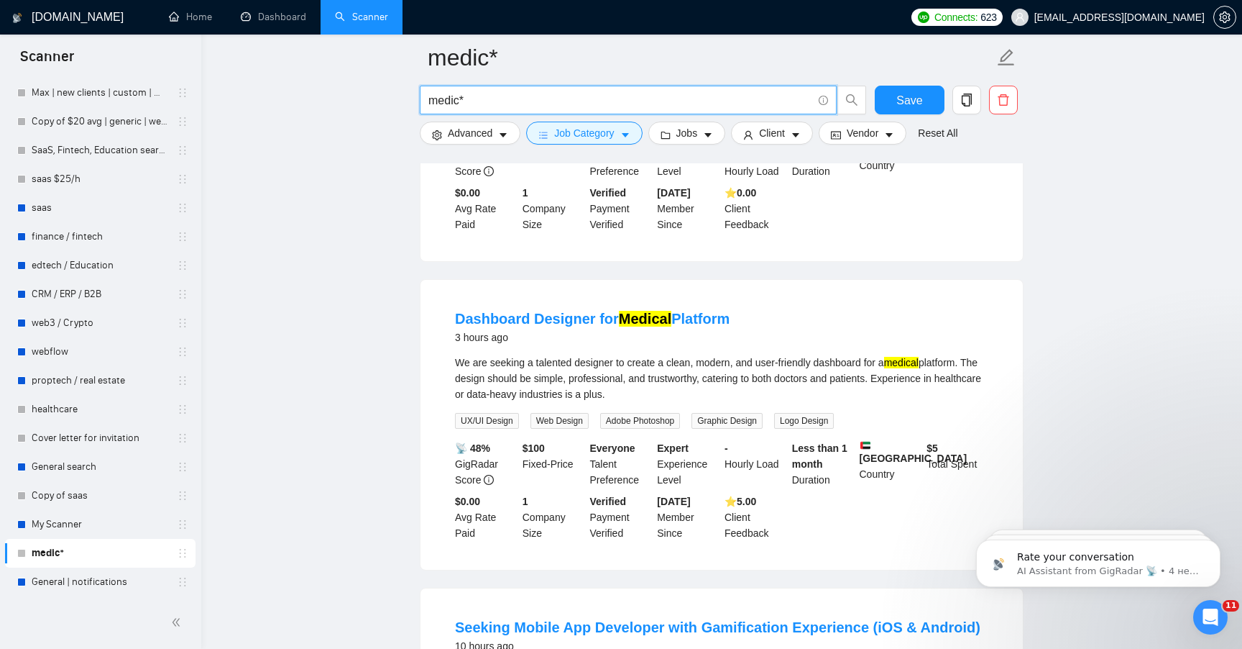
click at [571, 102] on input "medic*" at bounding box center [621, 100] width 384 height 18
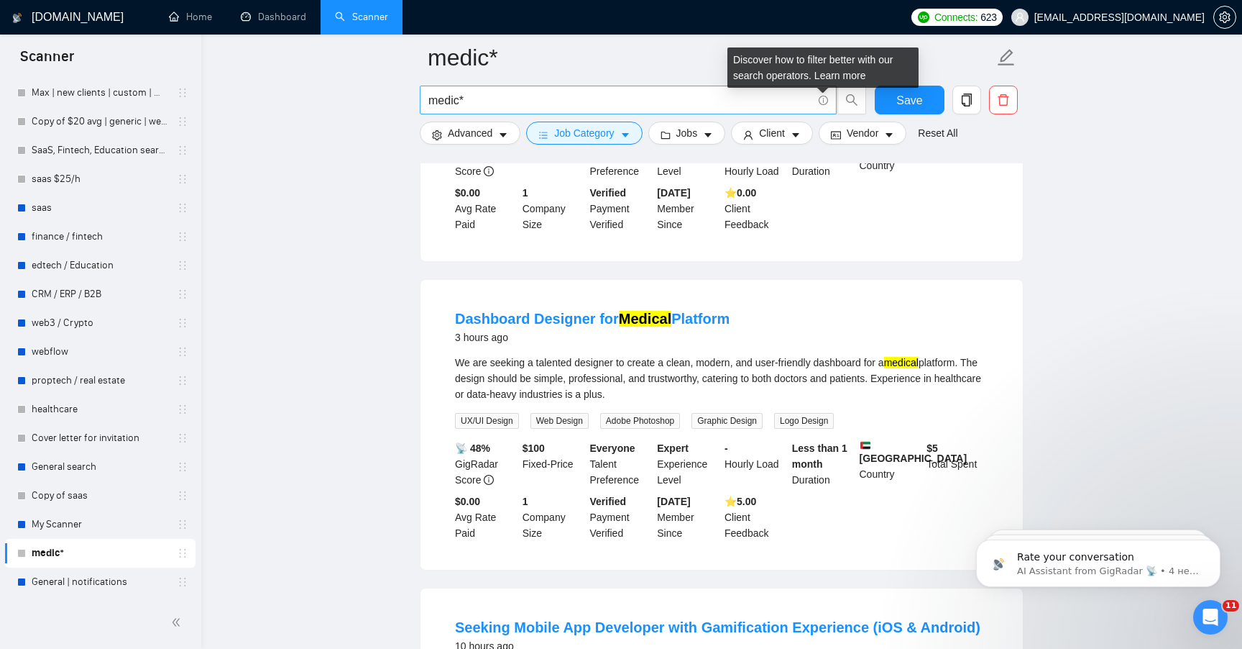
click at [820, 101] on icon "info-circle" at bounding box center [823, 100] width 9 height 9
click at [824, 101] on icon "info-circle" at bounding box center [823, 100] width 1 height 4
click at [831, 76] on link "Learn more" at bounding box center [841, 76] width 52 height 12
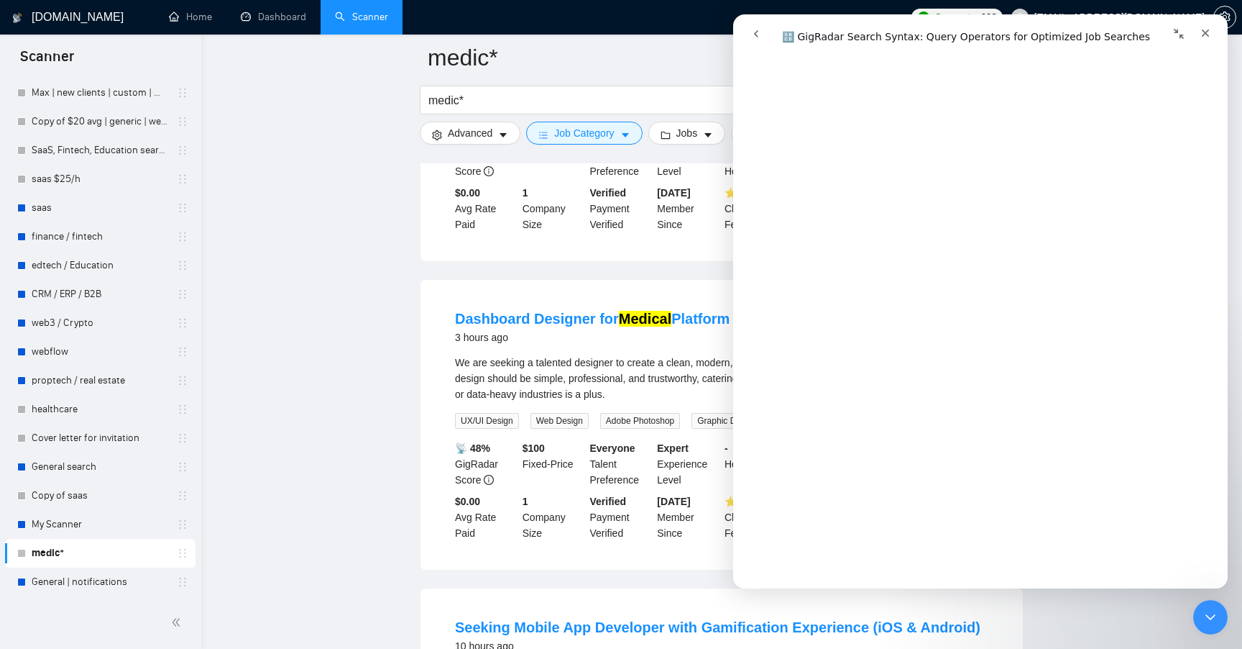
scroll to position [1209, 0]
click at [557, 99] on input "medic*" at bounding box center [621, 100] width 384 height 18
click at [1203, 34] on icon "Закрыть" at bounding box center [1206, 33] width 12 height 12
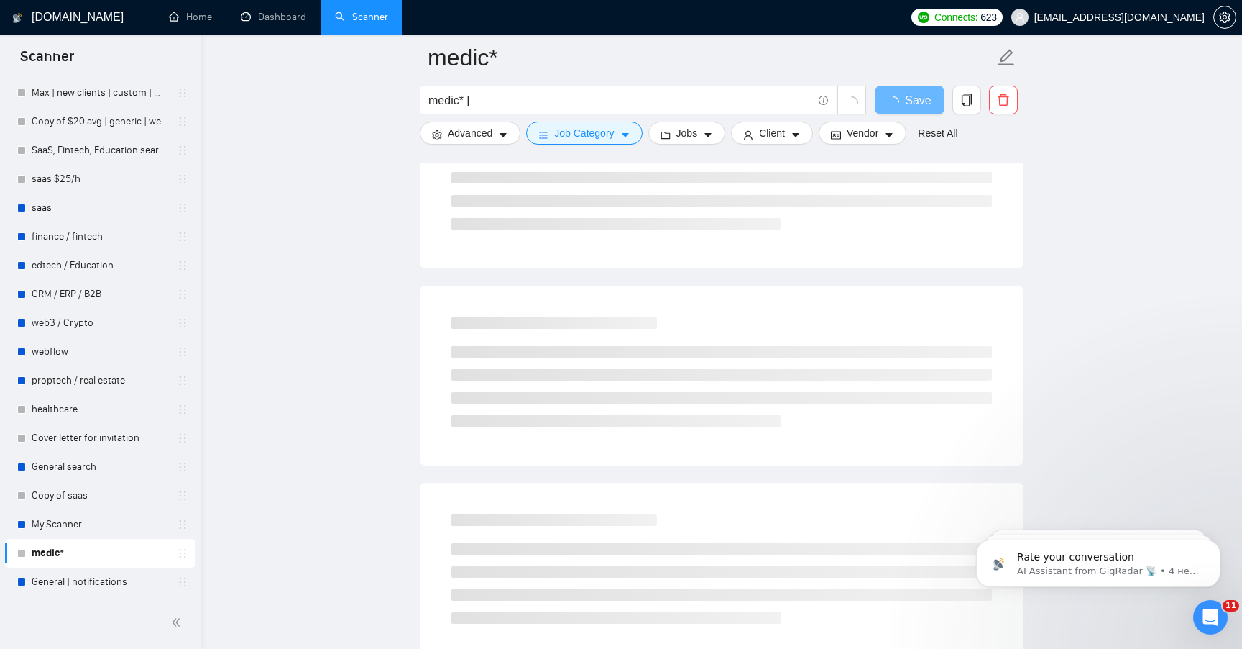
scroll to position [0, 0]
click at [637, 103] on input "medic* |" at bounding box center [621, 100] width 384 height 18
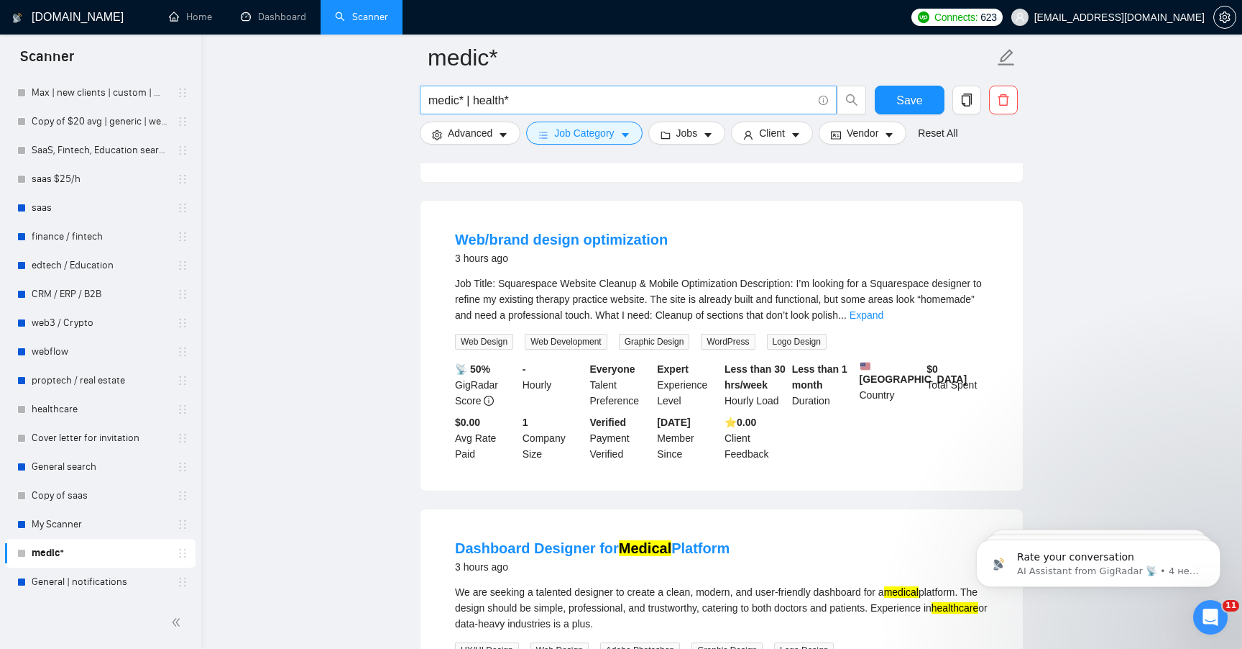
click at [521, 102] on input "medic* | health*" at bounding box center [621, 100] width 384 height 18
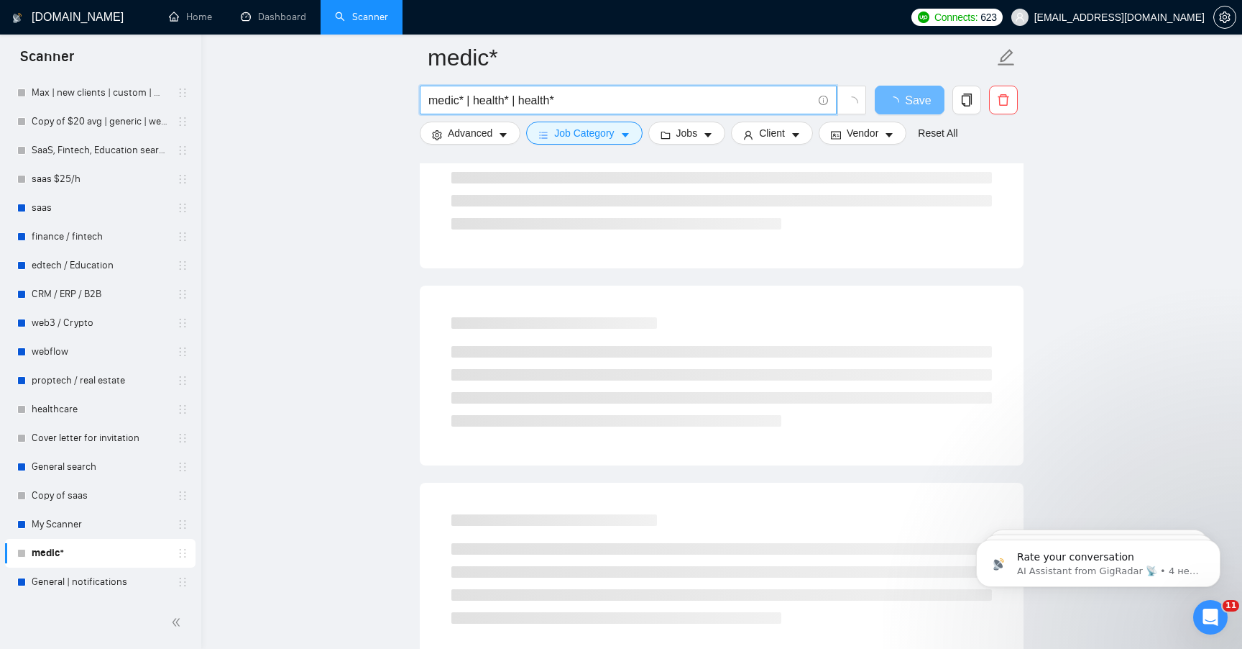
type input "medic* | health* | health*"
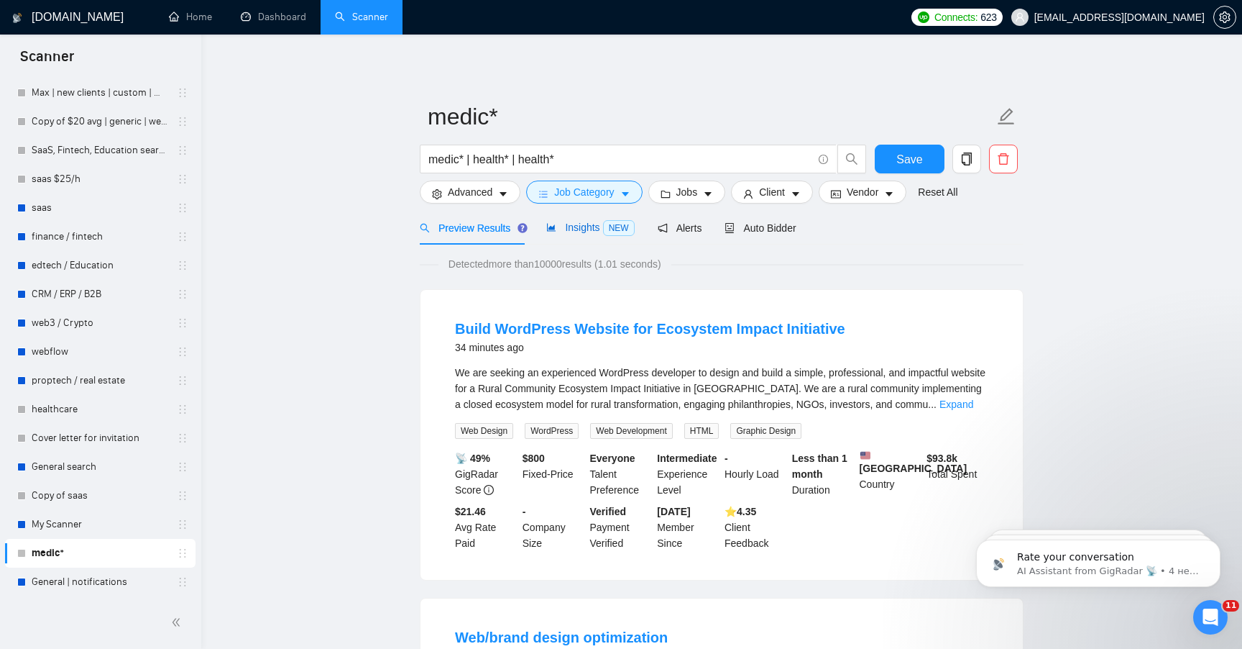
click at [597, 230] on span "Insights NEW" at bounding box center [590, 227] width 88 height 12
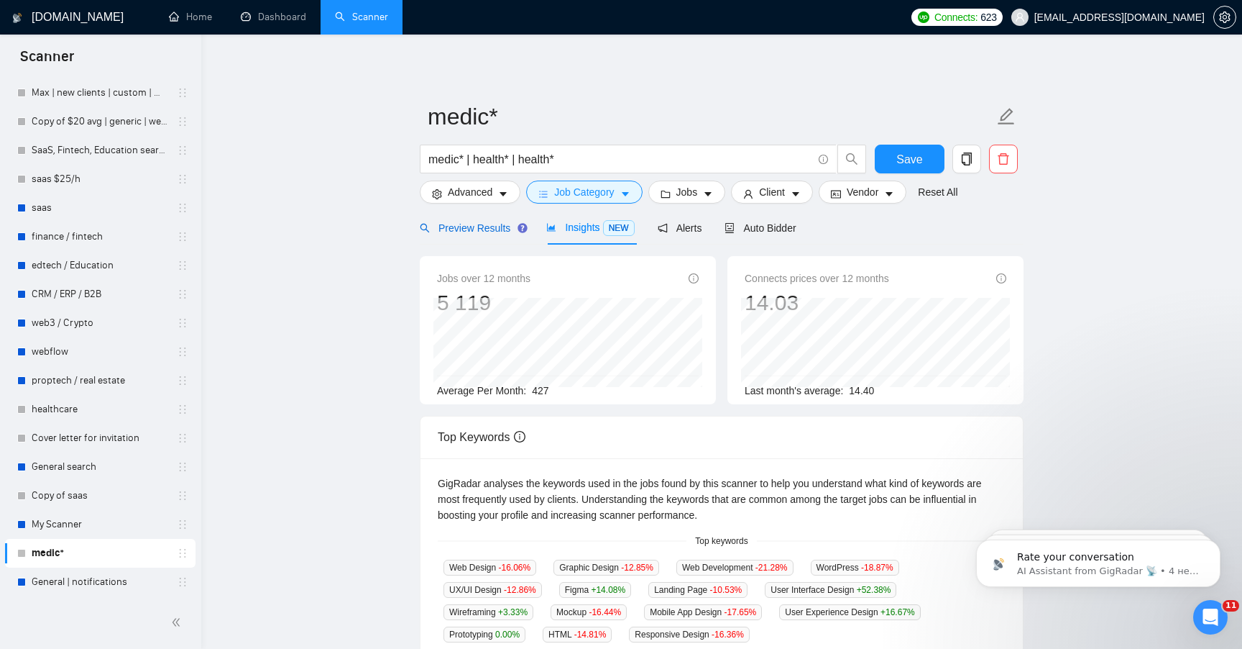
click at [482, 235] on div "Preview Results" at bounding box center [472, 228] width 104 height 16
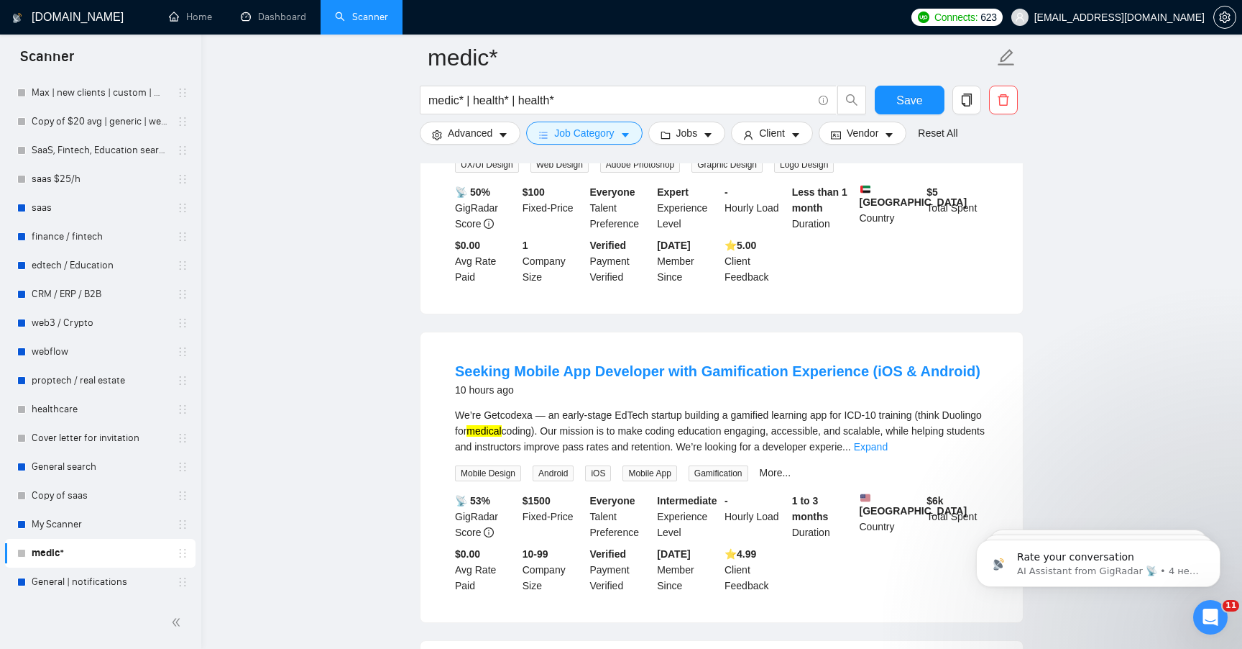
scroll to position [848, 0]
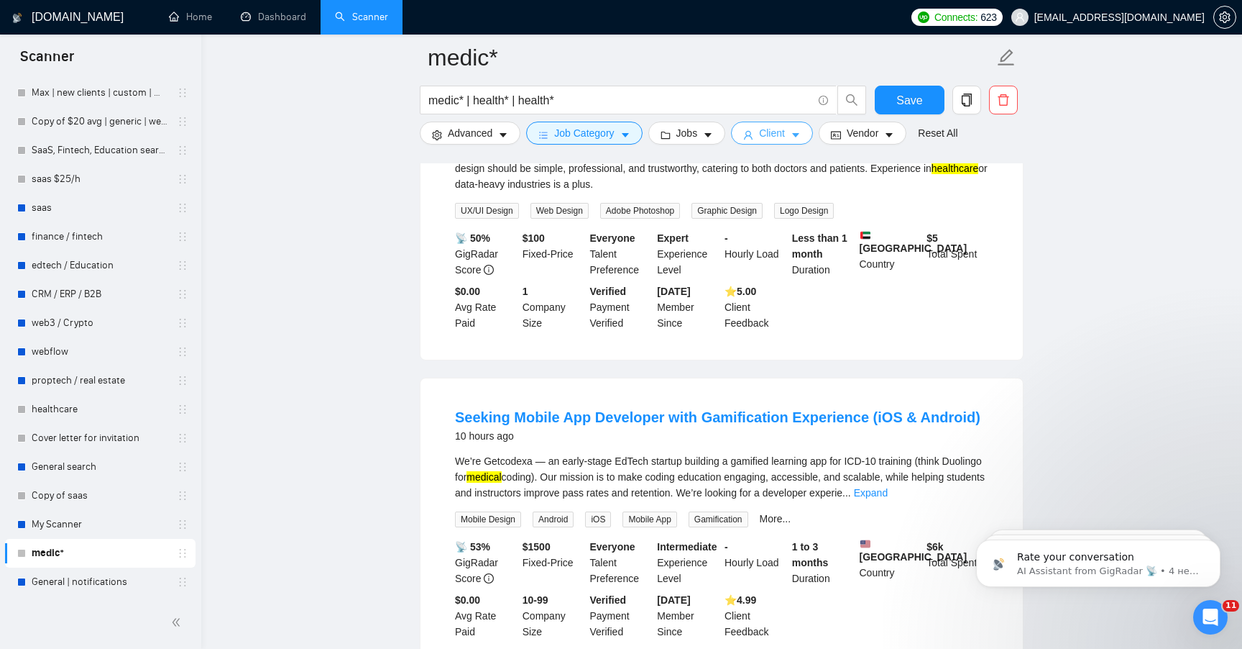
click at [778, 139] on span "Client" at bounding box center [772, 133] width 26 height 16
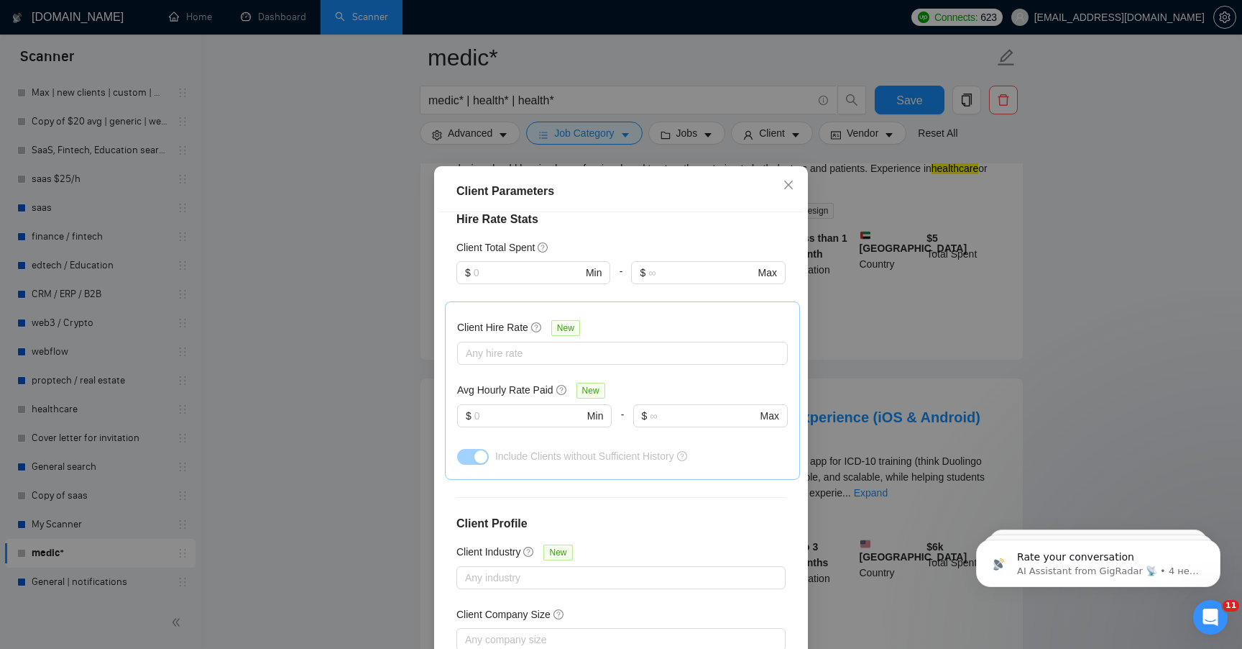
scroll to position [375, 0]
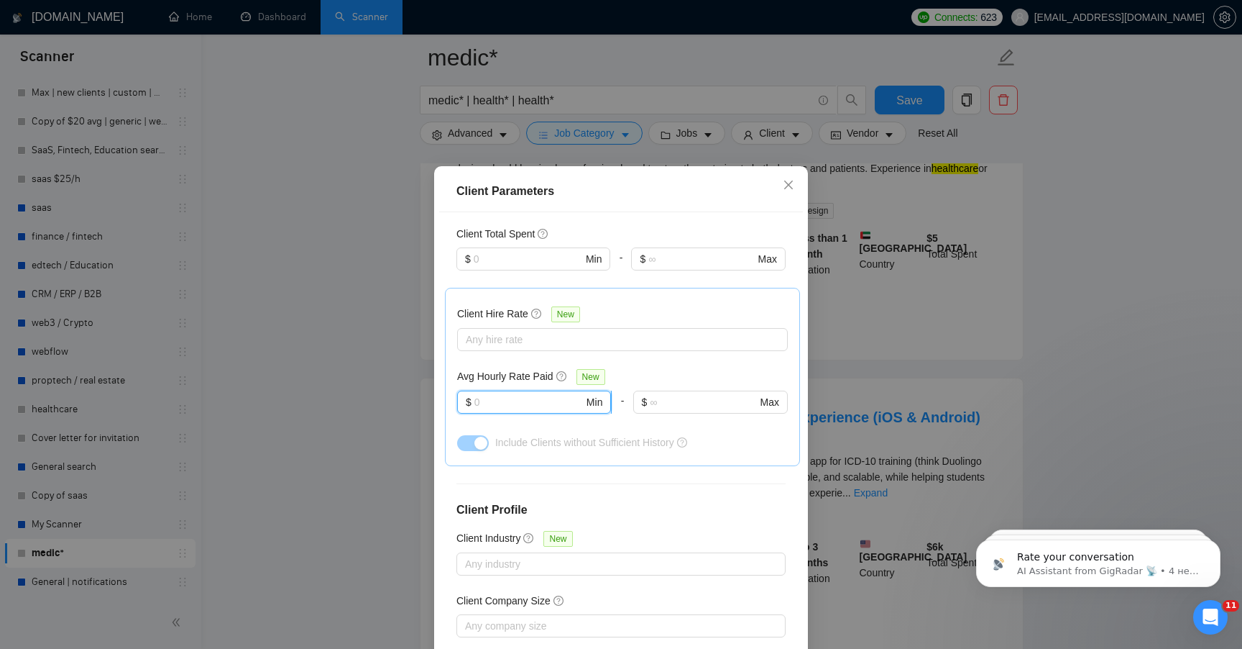
click at [567, 399] on input "text" at bounding box center [529, 402] width 109 height 16
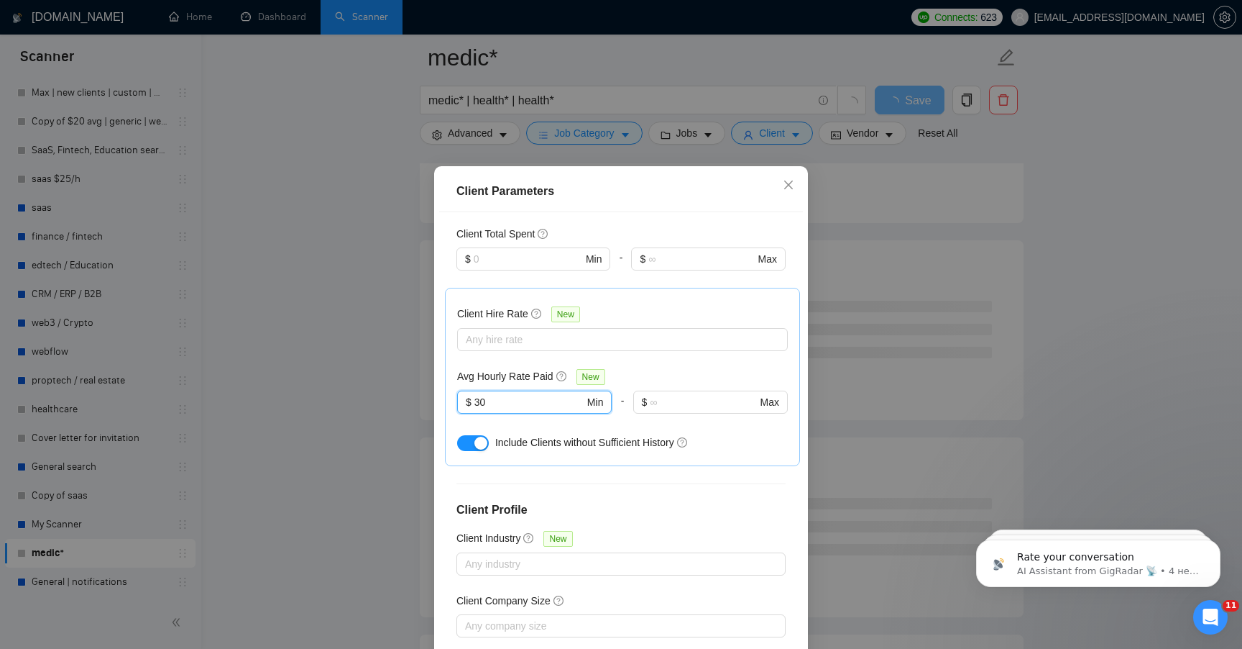
type input "30"
click at [478, 449] on button "button" at bounding box center [473, 443] width 32 height 16
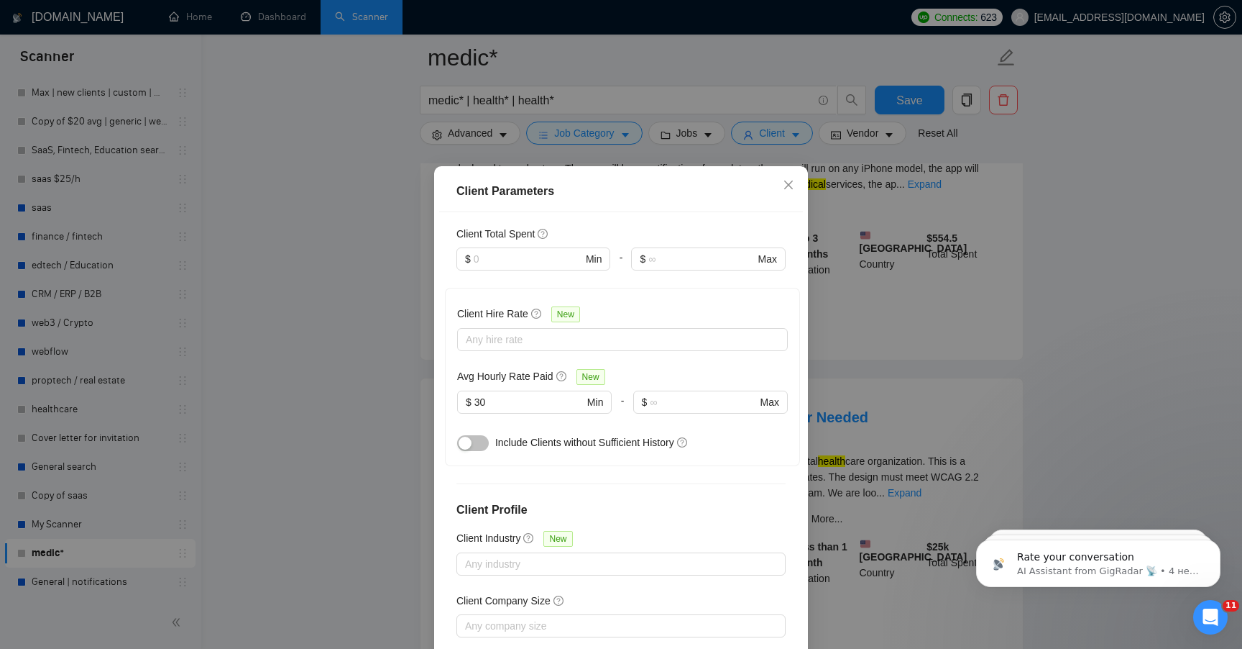
click at [488, 464] on div "Client Hire Rate New Any hire rate Avg Hourly Rate Paid New $ 30 Min - $ Max In…" at bounding box center [622, 377] width 355 height 178
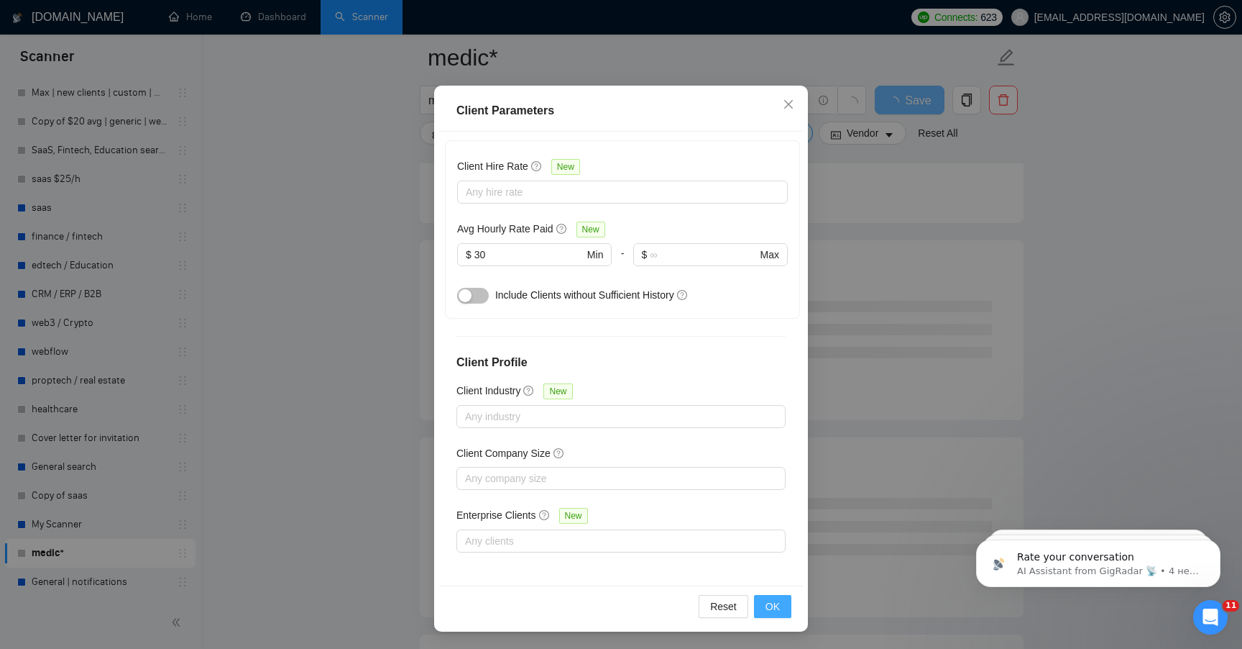
click at [765, 598] on button "OK" at bounding box center [772, 606] width 37 height 23
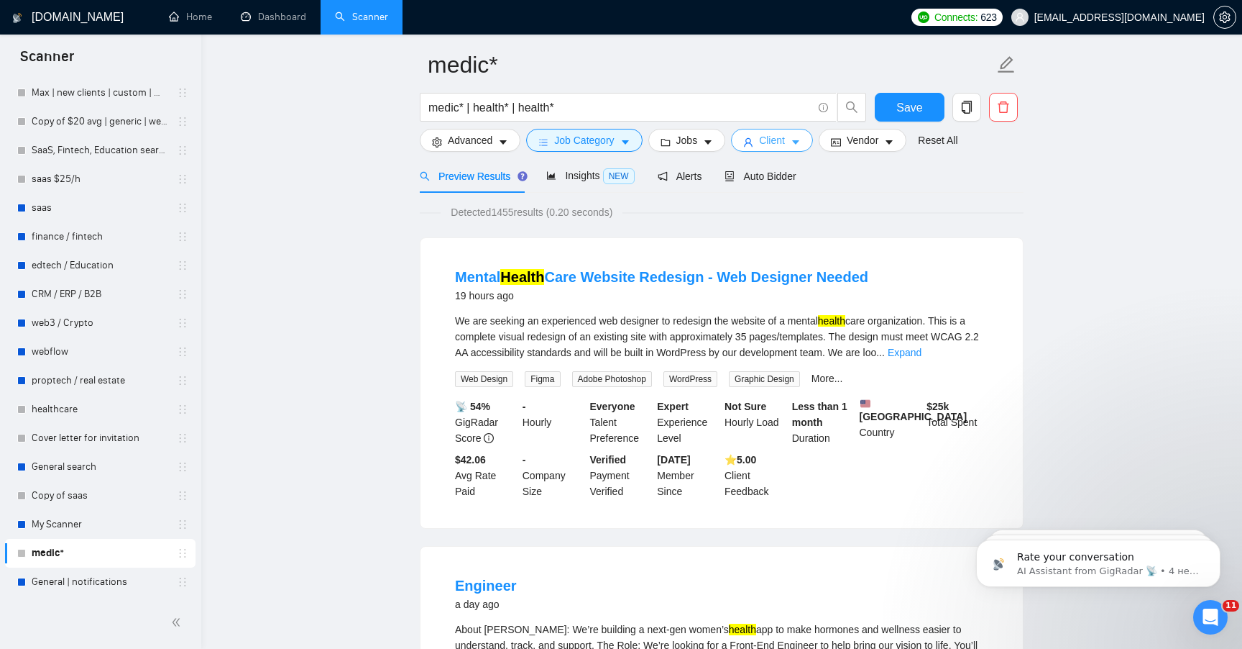
scroll to position [0, 0]
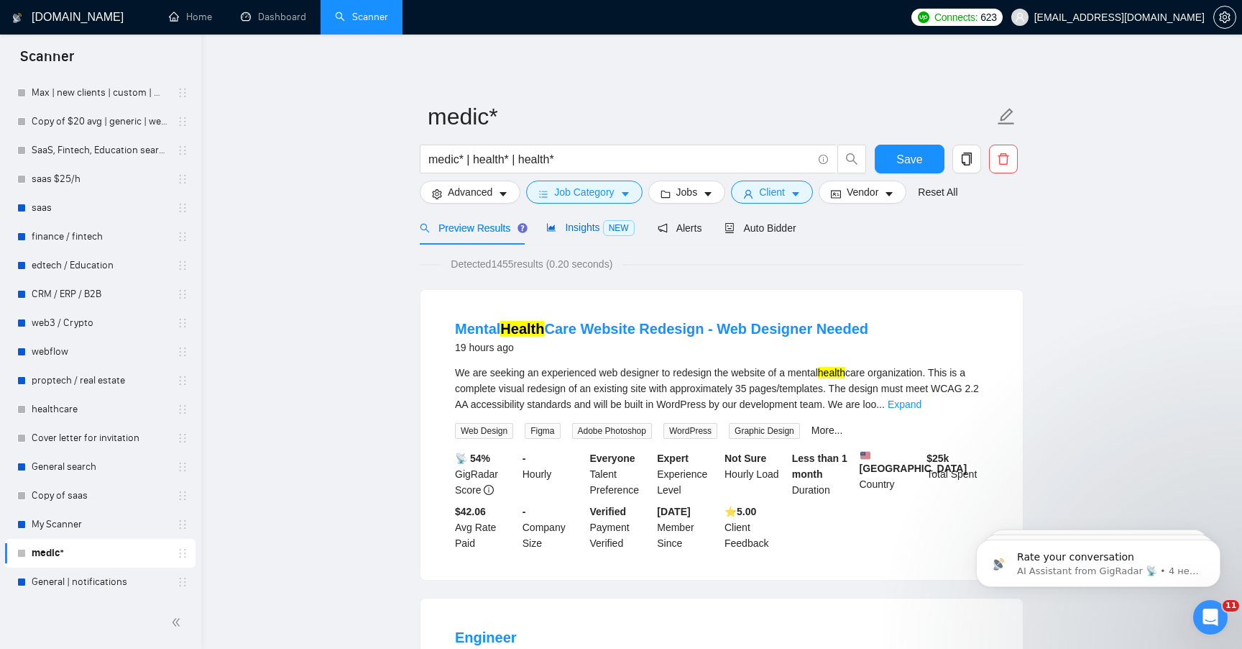
click at [599, 227] on span "Insights NEW" at bounding box center [590, 227] width 88 height 12
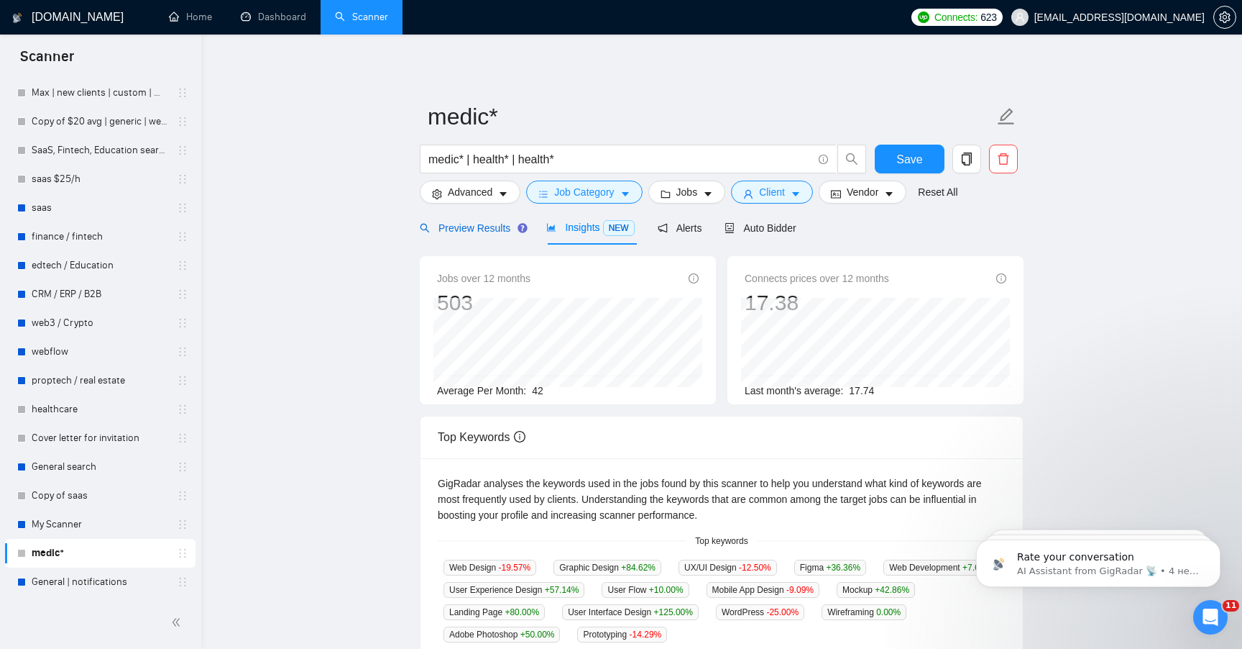
click at [496, 225] on span "Preview Results" at bounding box center [472, 228] width 104 height 12
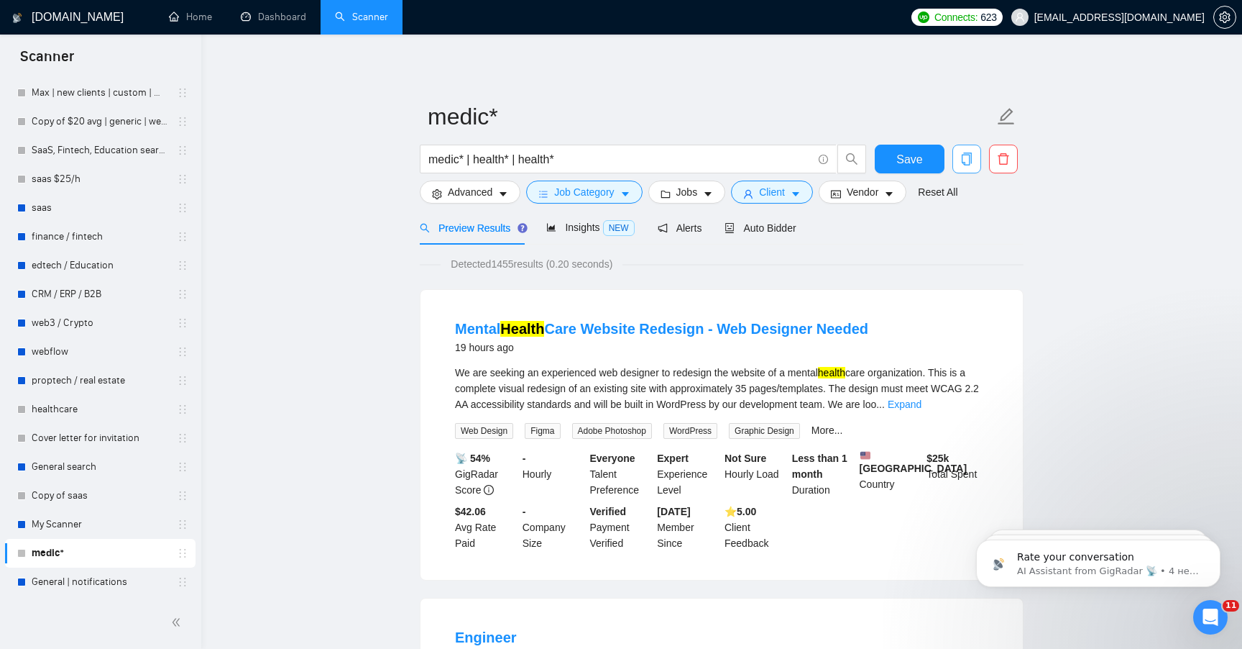
click at [964, 165] on icon "copy" at bounding box center [967, 158] width 10 height 13
click at [806, 269] on div "Detected 1455 results (0.20 seconds)" at bounding box center [722, 264] width 604 height 16
click at [785, 200] on button "Client" at bounding box center [772, 191] width 82 height 23
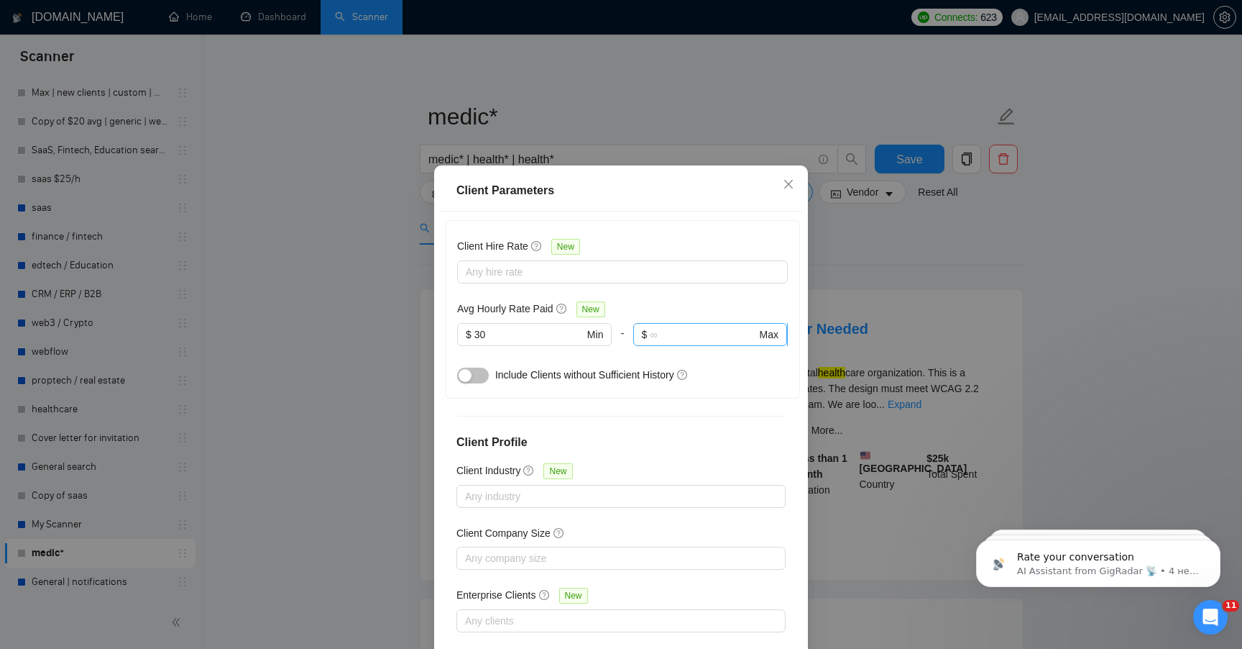
scroll to position [6, 0]
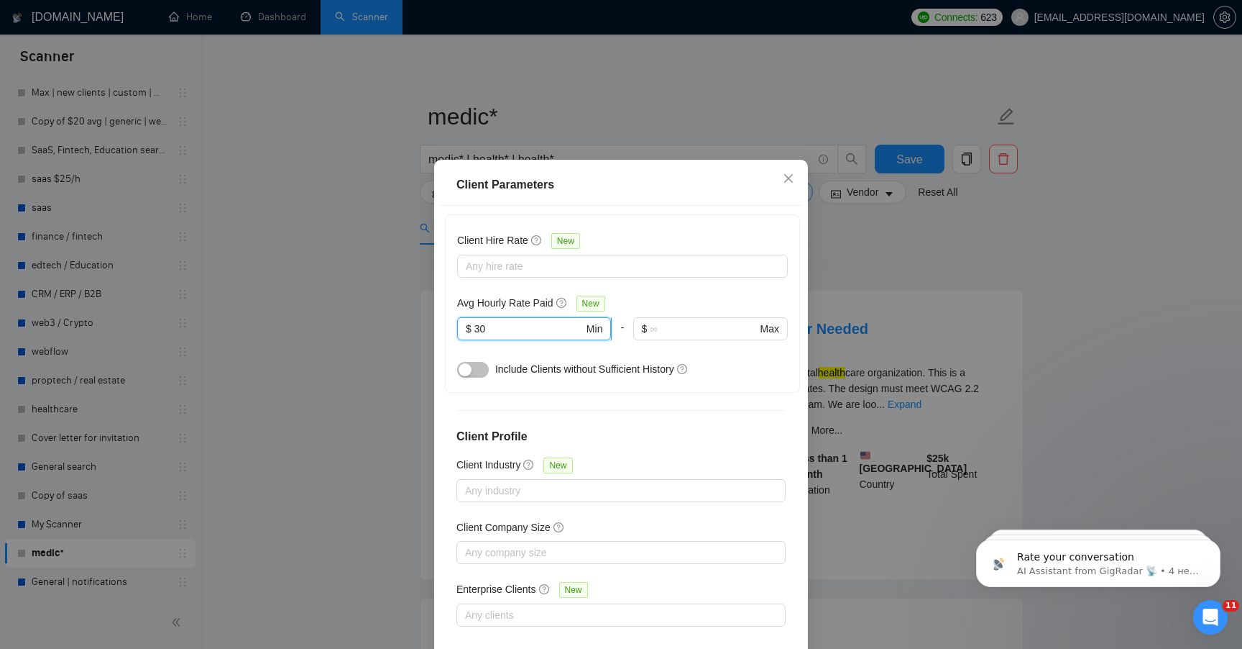
click at [516, 332] on input "30" at bounding box center [529, 329] width 109 height 16
click at [581, 279] on div "Client Hire Rate New Any hire rate Avg Hourly Rate Paid New $ Min - $ Max Inclu…" at bounding box center [622, 303] width 331 height 154
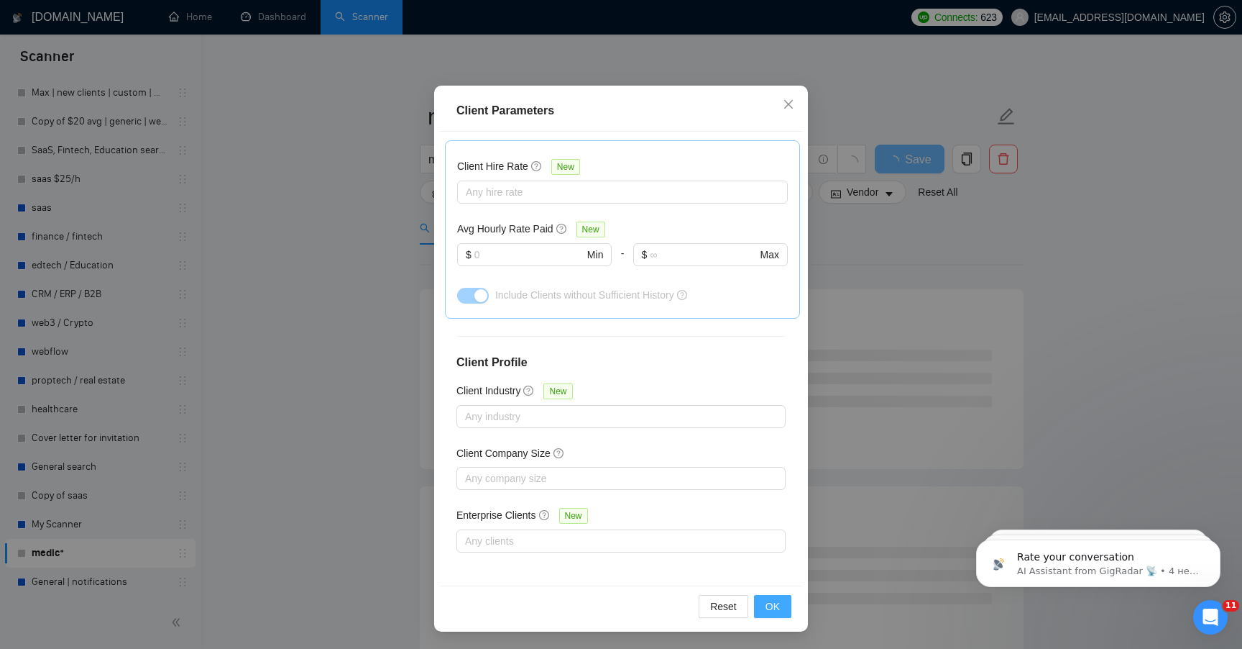
click at [774, 611] on span "OK" at bounding box center [773, 606] width 14 height 16
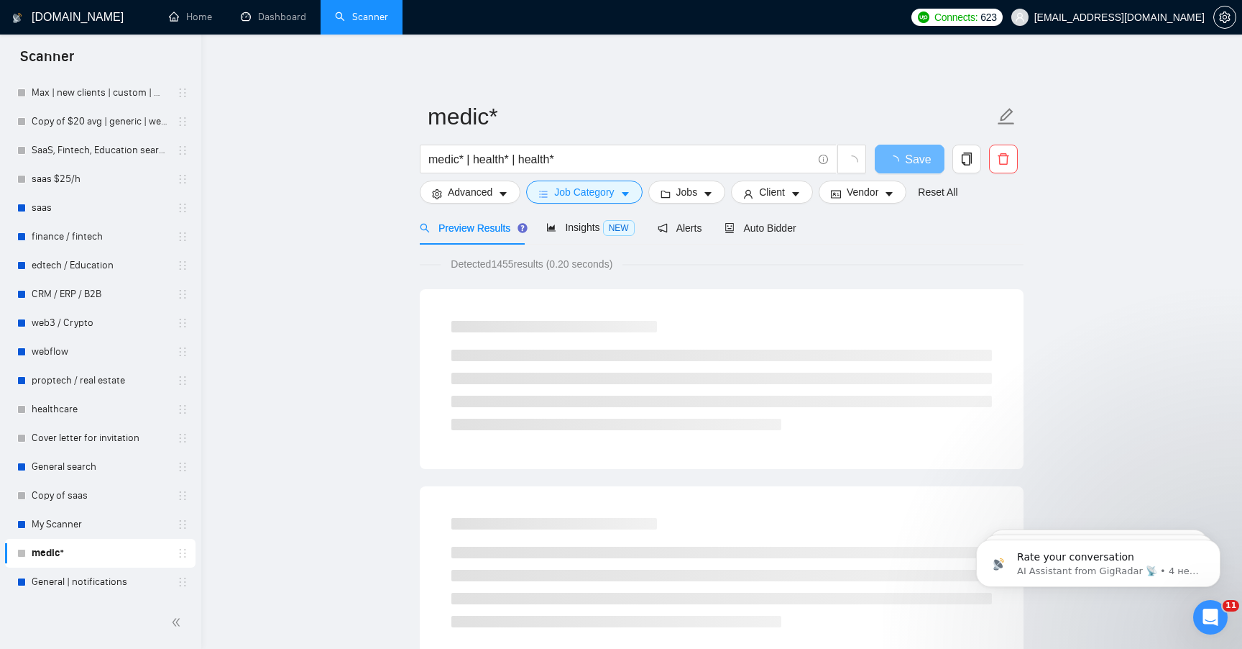
scroll to position [1, 0]
click at [966, 166] on button "button" at bounding box center [967, 159] width 29 height 29
click at [952, 227] on span "Yes" at bounding box center [949, 232] width 17 height 16
click at [107, 521] on link "My Scanner" at bounding box center [100, 524] width 137 height 29
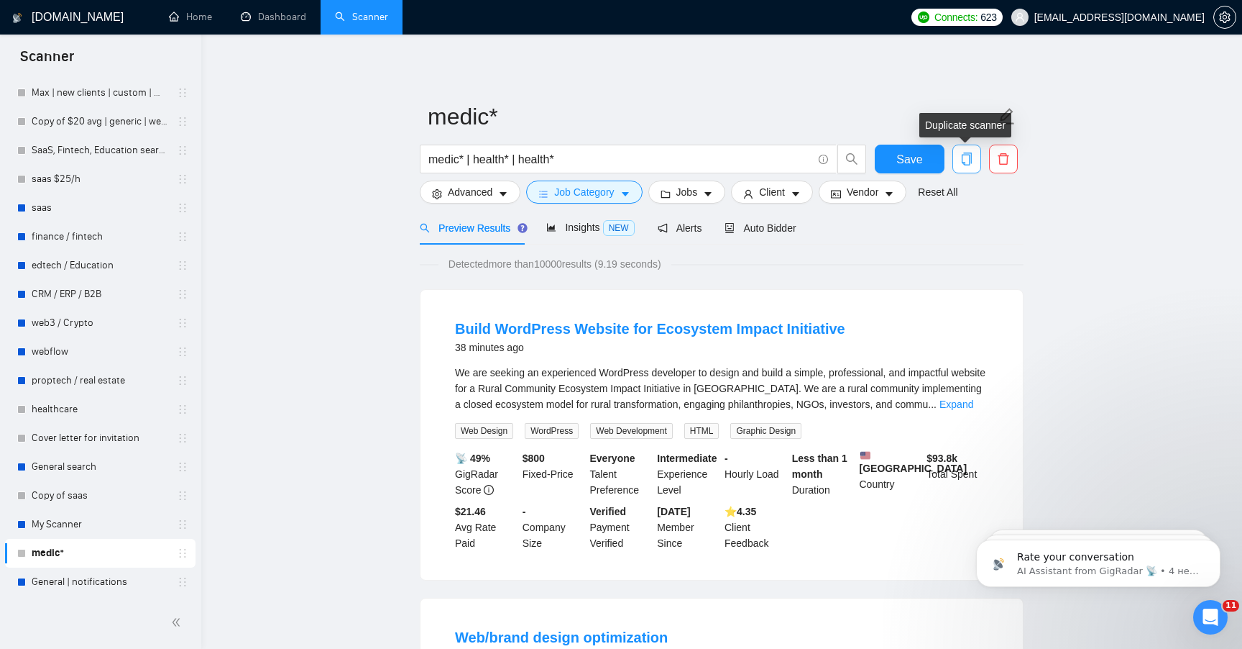
click at [976, 164] on span "copy" at bounding box center [966, 158] width 27 height 13
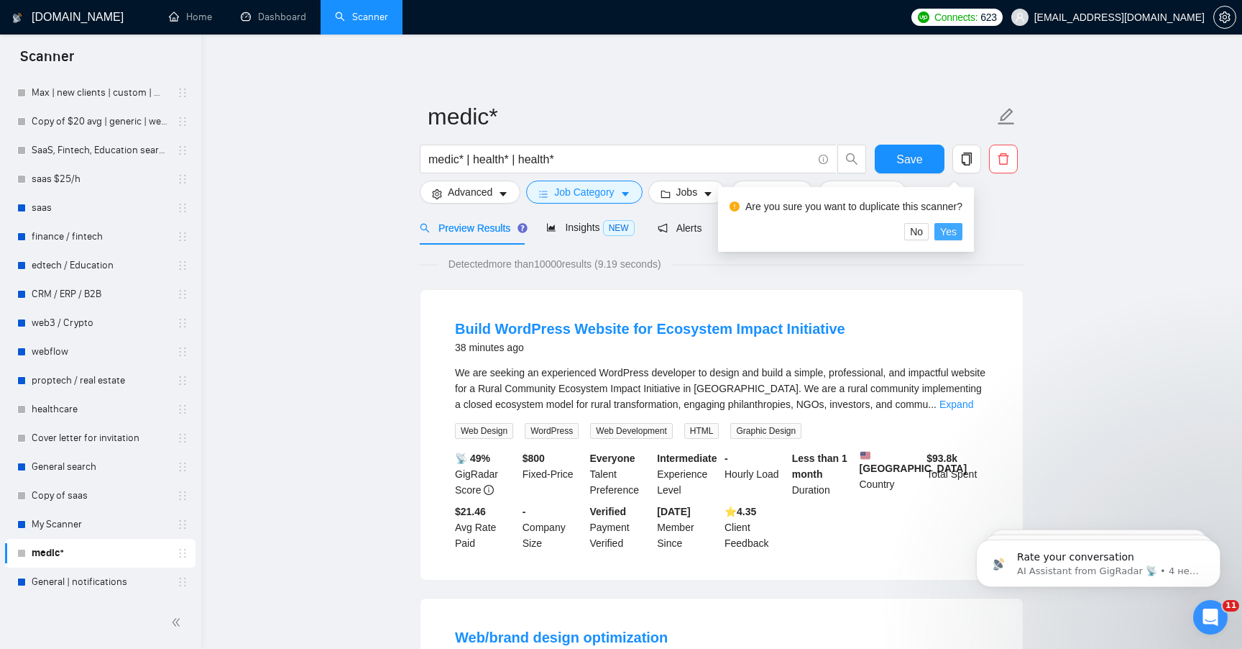
click at [955, 228] on span "Yes" at bounding box center [949, 232] width 17 height 16
